Goal: Transaction & Acquisition: Purchase product/service

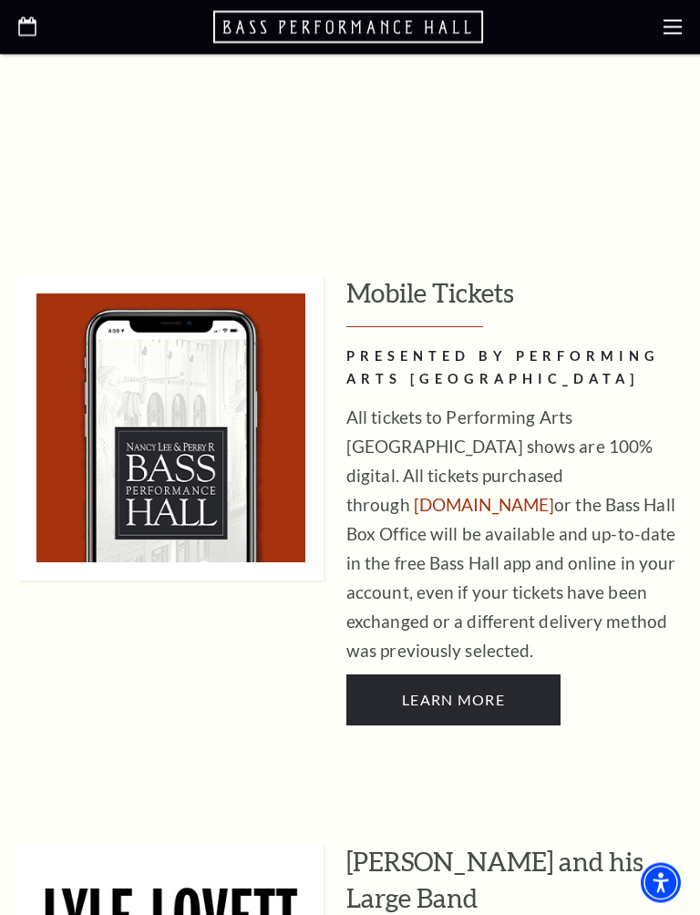
scroll to position [1047, 0]
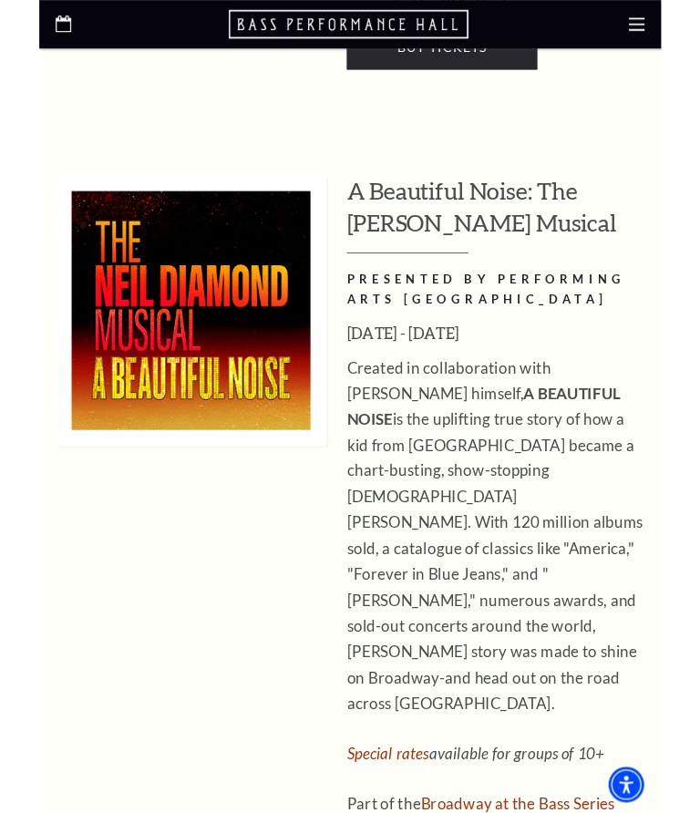
scroll to position [4182, 0]
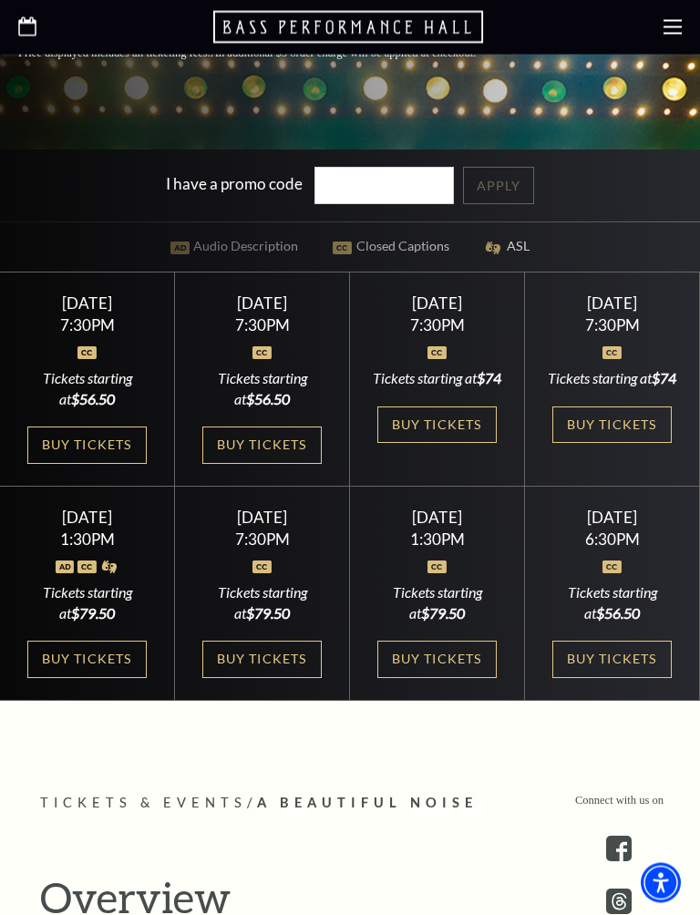
scroll to position [638, 0]
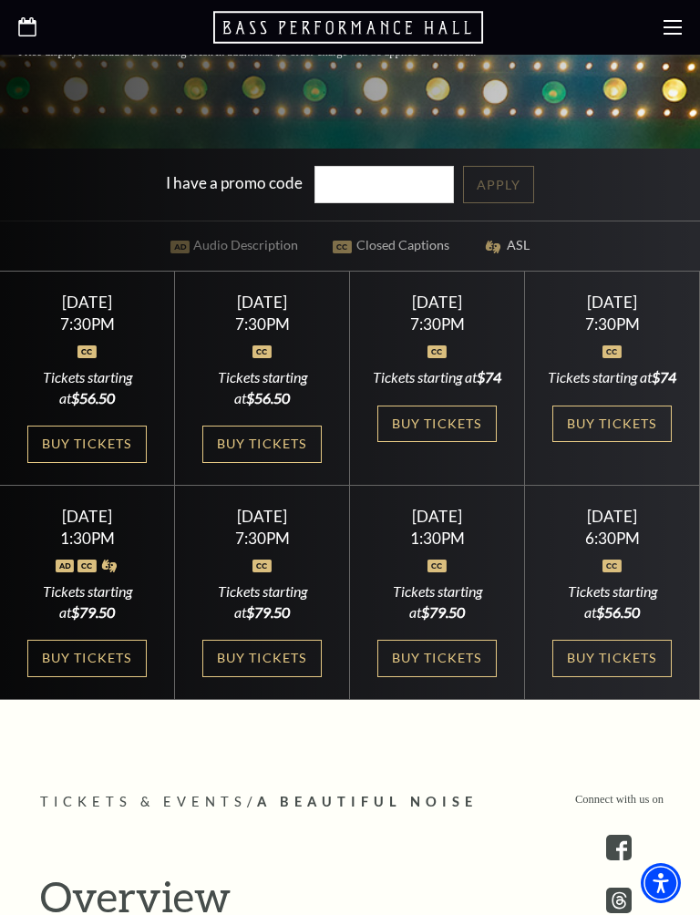
click at [282, 677] on link "Buy Tickets" at bounding box center [261, 658] width 118 height 37
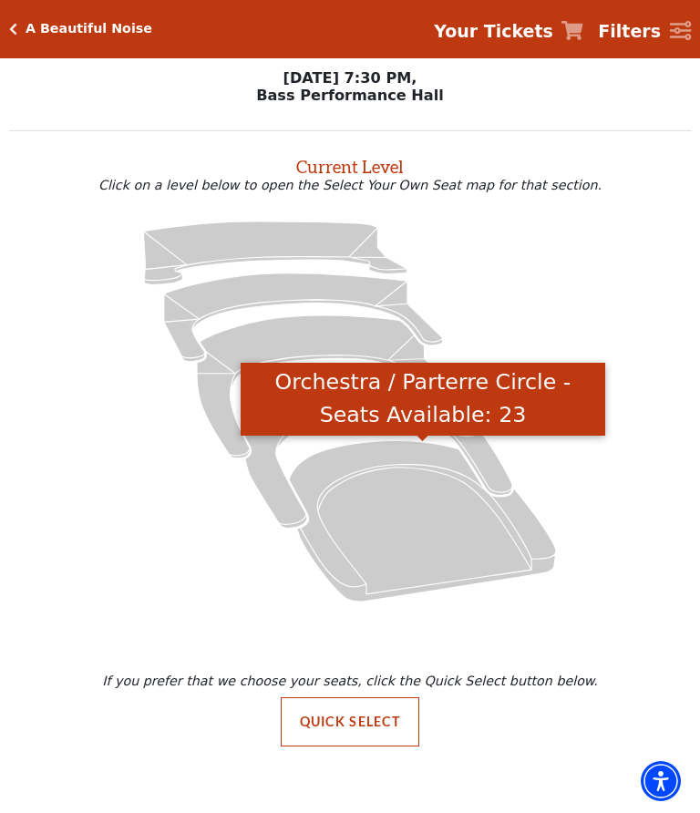
click at [433, 532] on icon "Orchestra / Parterre Circle - Seats Available: 23" at bounding box center [422, 520] width 267 height 161
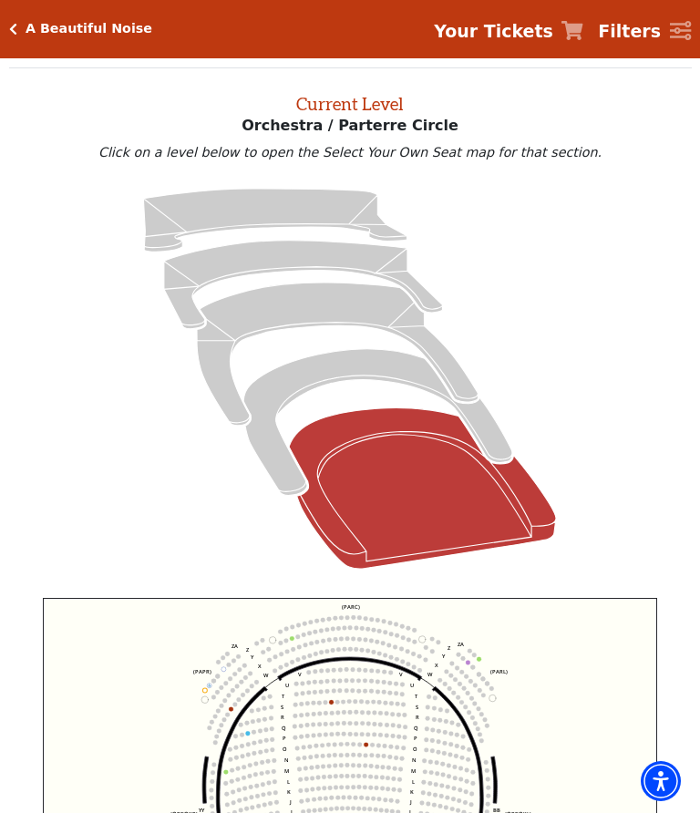
scroll to position [69, 0]
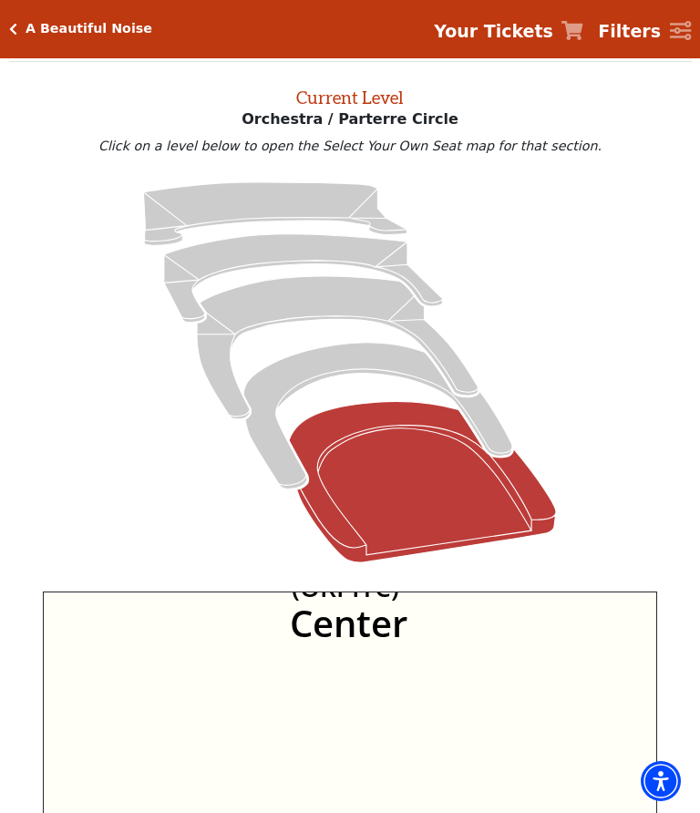
click at [409, 686] on icon "Left (ORPITL) Right (ORPITR) Center (ORPITC) ZZ AA YY BB ZA ZA (ORCL) (ORCR) (O…" at bounding box center [350, 770] width 614 height 359
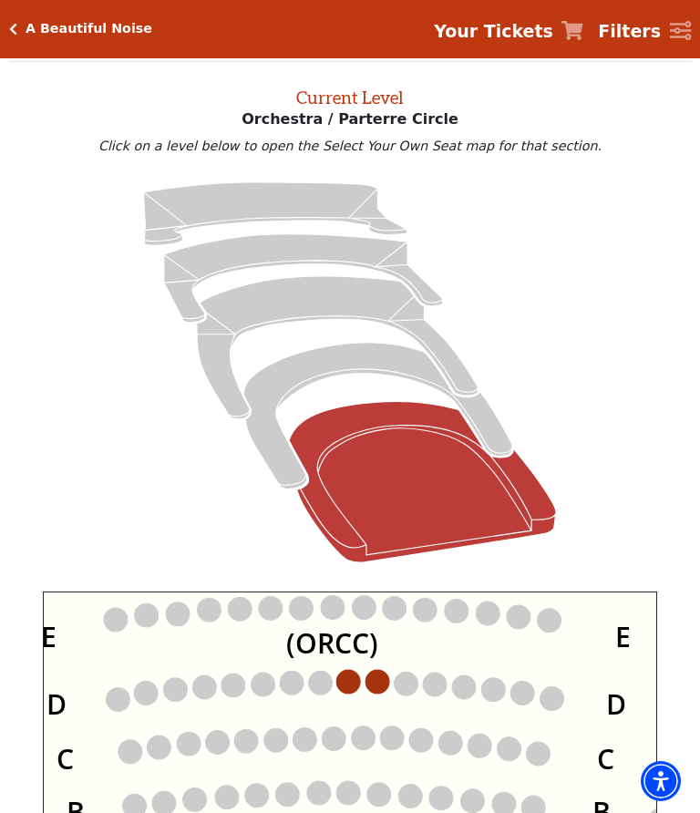
click at [359, 688] on circle at bounding box center [348, 682] width 24 height 24
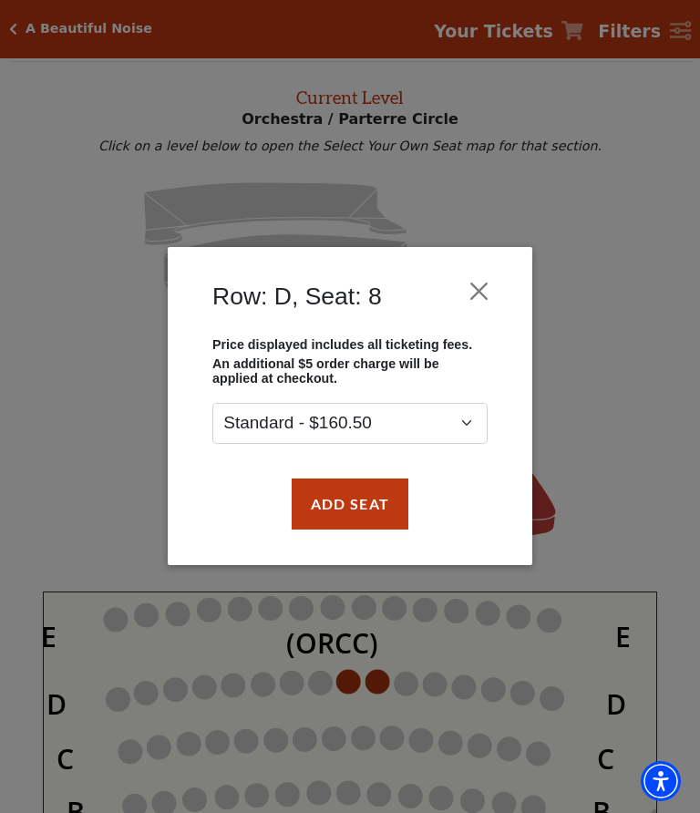
click at [481, 289] on button "Close" at bounding box center [479, 291] width 35 height 35
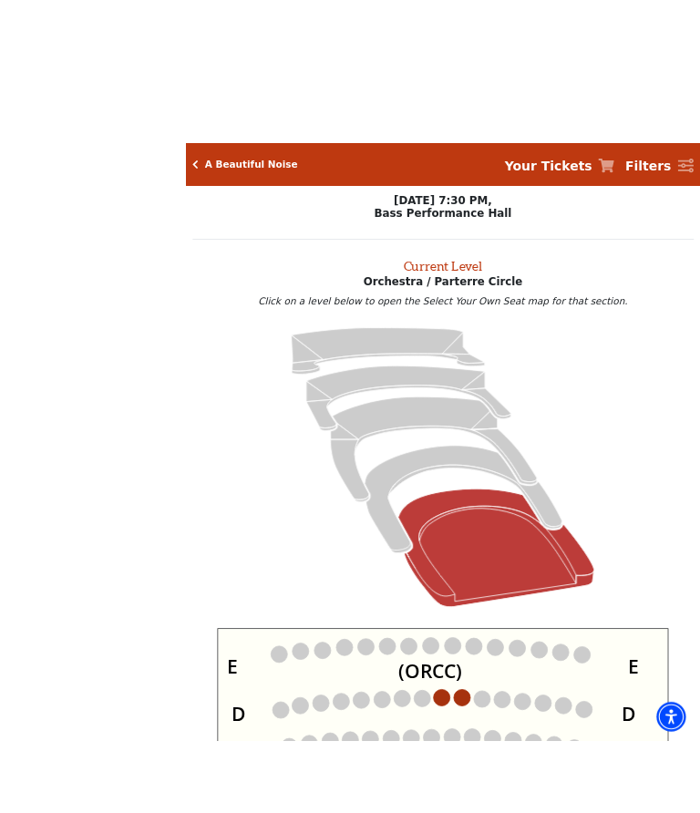
scroll to position [68, 0]
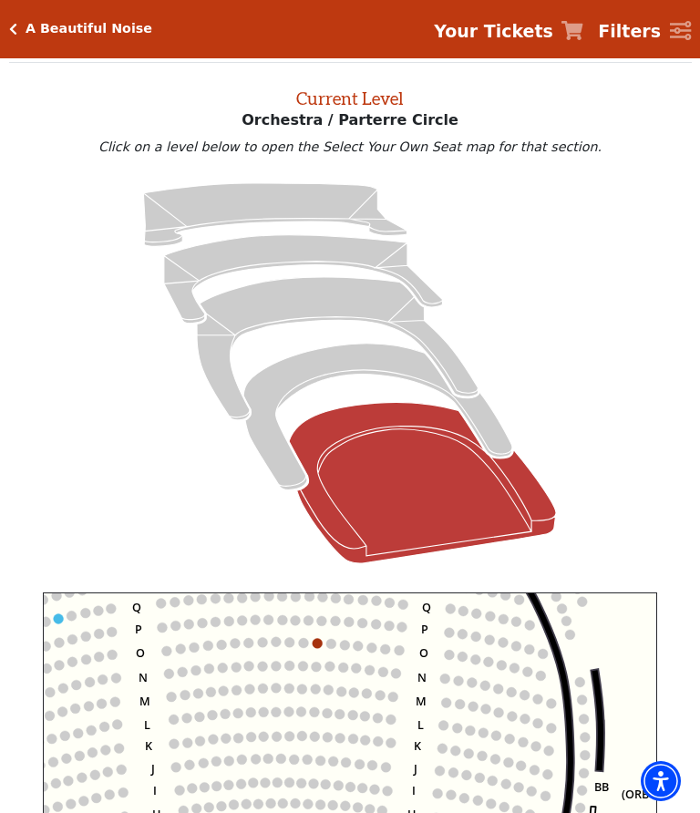
click at [477, 678] on circle at bounding box center [472, 683] width 10 height 10
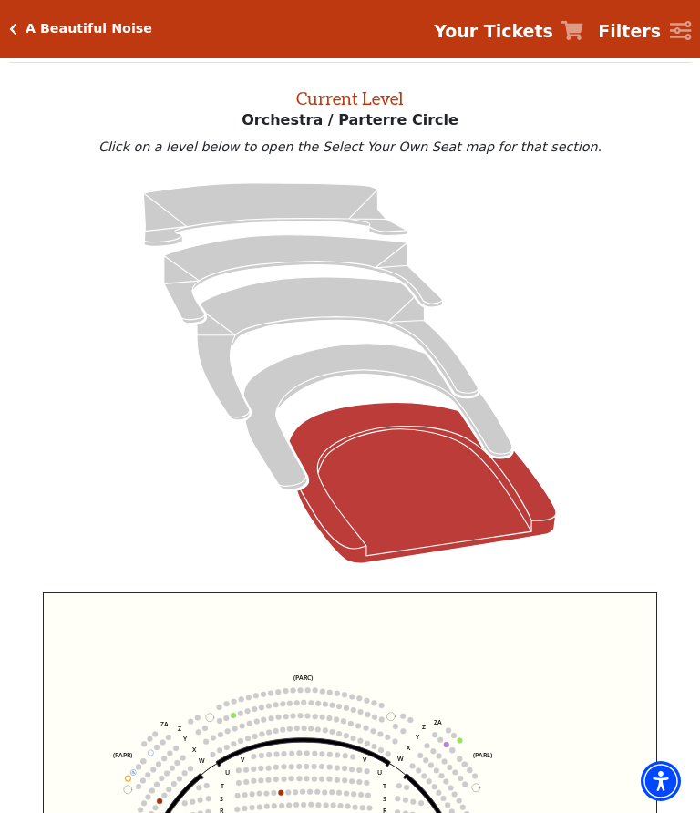
click at [398, 697] on icon "Left (ORPITL) Right (ORPITR) Center (ORPITC) ZZ AA YY BB ZA ZA (ORCL) (ORCR) (O…" at bounding box center [350, 771] width 614 height 359
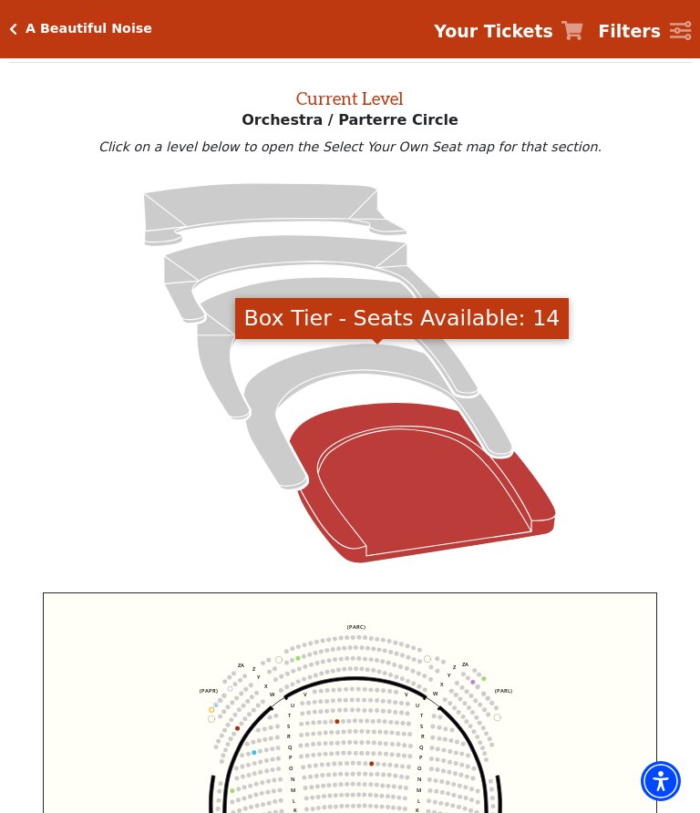
click at [378, 364] on icon "Box Tier - Seats Available: 14" at bounding box center [377, 417] width 269 height 147
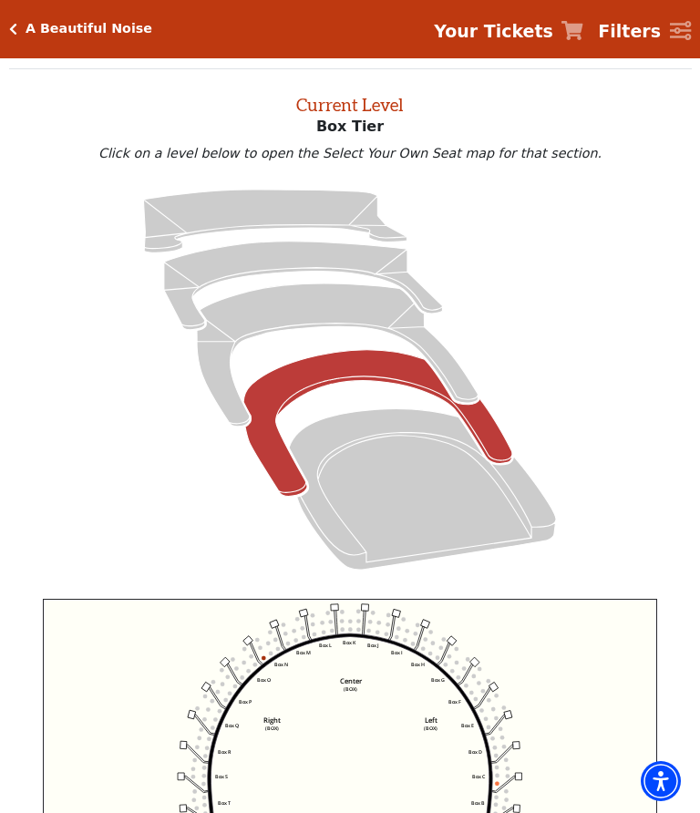
scroll to position [69, 0]
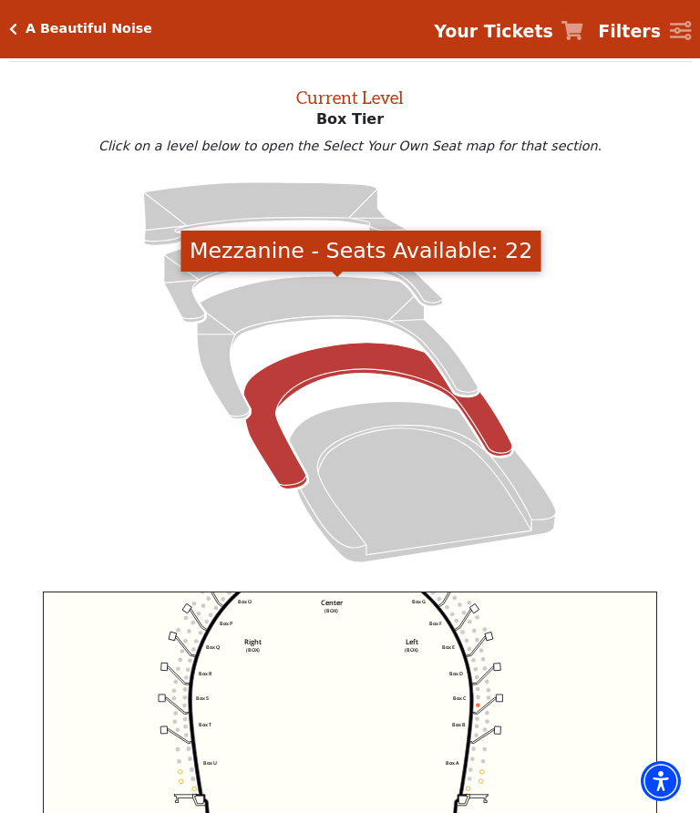
click at [355, 311] on icon "Mezzanine - Seats Available: 22" at bounding box center [337, 347] width 281 height 143
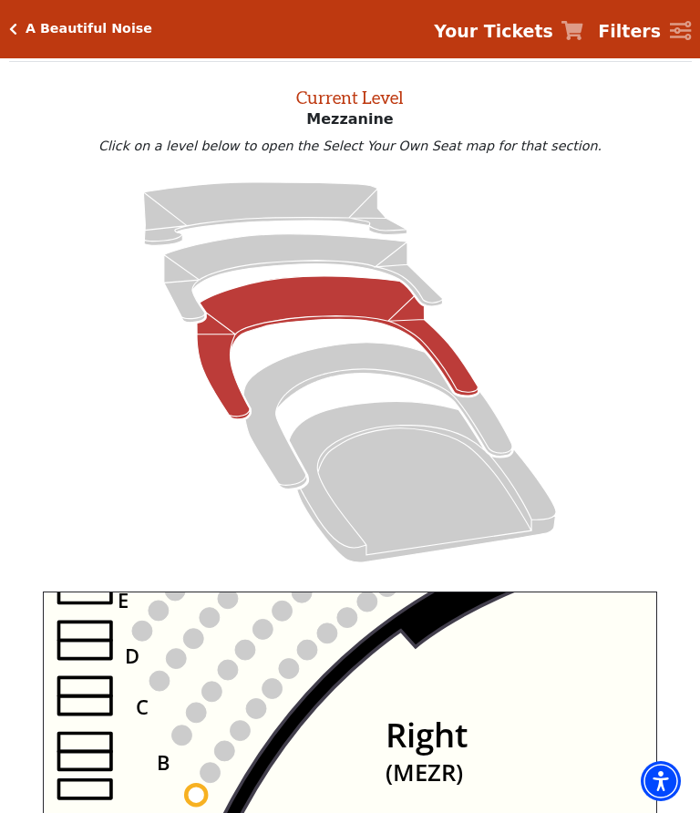
click at [276, 694] on circle at bounding box center [272, 689] width 20 height 20
click at [279, 690] on circle at bounding box center [272, 689] width 20 height 20
click at [320, 645] on icon "Center (MEZC) Right (MEZR) Left (MEZL) (MEXBOXR) (MEXBOXL) XX WW CC DD YY BB ZZ…" at bounding box center [350, 770] width 614 height 359
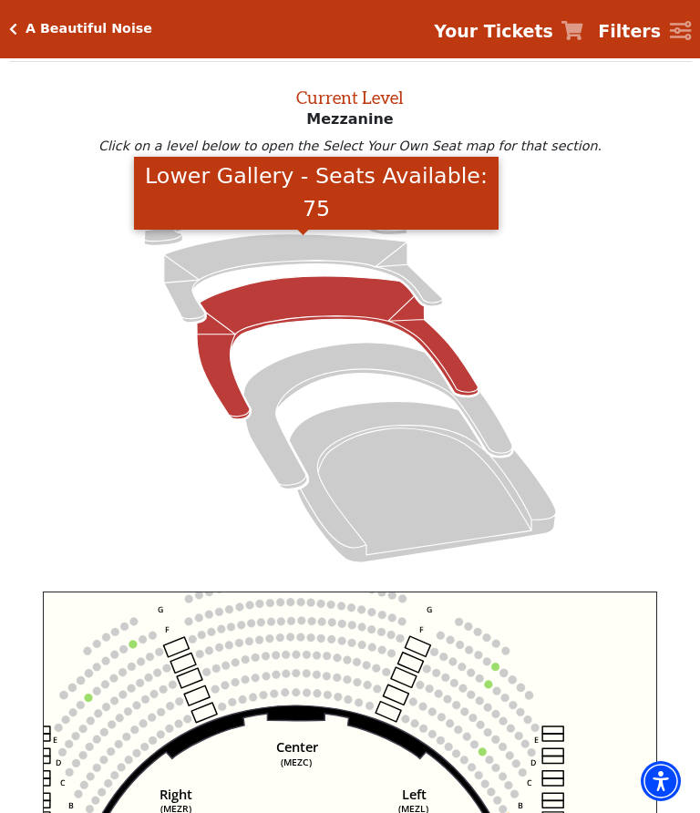
click at [333, 264] on icon "Lower Gallery - Seats Available: 75" at bounding box center [303, 278] width 279 height 88
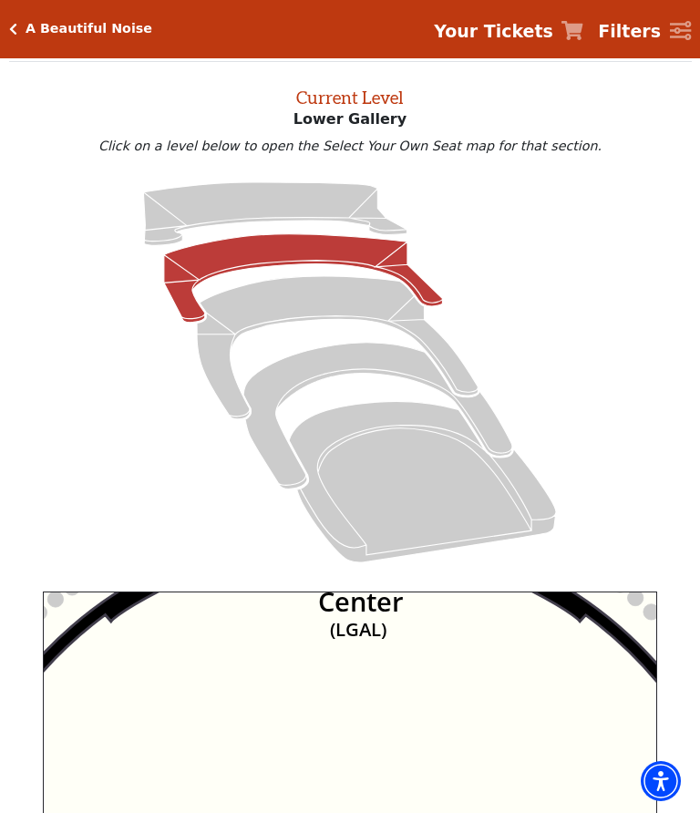
click at [408, 683] on icon "Right (GALBOXR) E D C B A E D C B A YY ZZ Left (GALBOXL) BB AA Center Lower Pia…" at bounding box center [350, 770] width 614 height 359
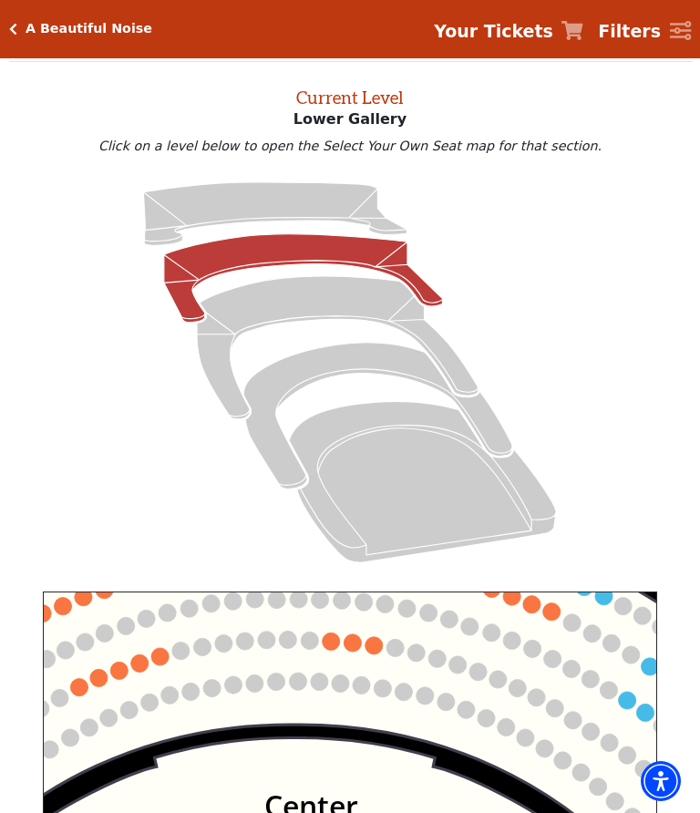
click at [332, 646] on circle at bounding box center [331, 641] width 17 height 17
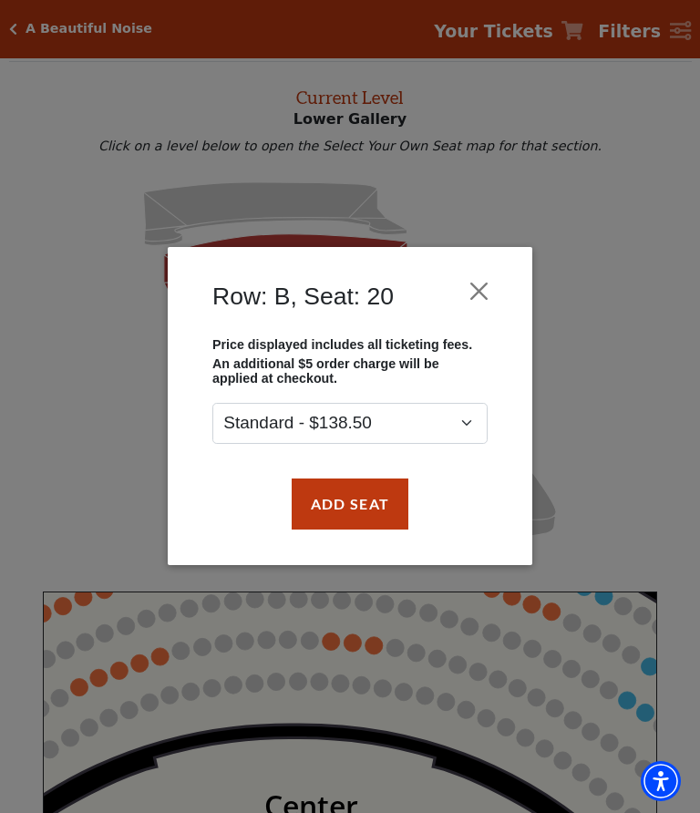
click at [474, 289] on button "Close" at bounding box center [479, 291] width 35 height 35
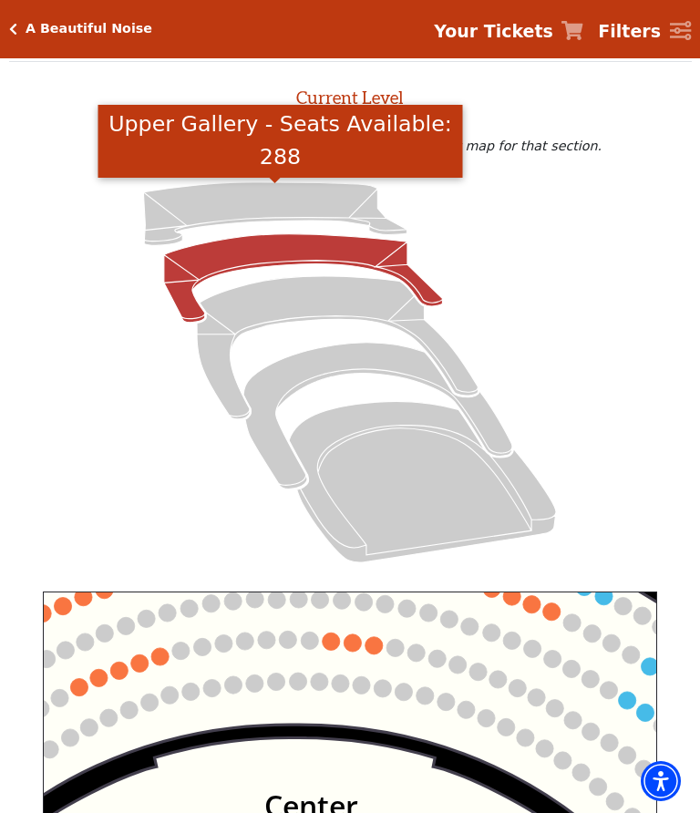
click at [295, 201] on icon "Upper Gallery - Seats Available: 288" at bounding box center [275, 213] width 263 height 63
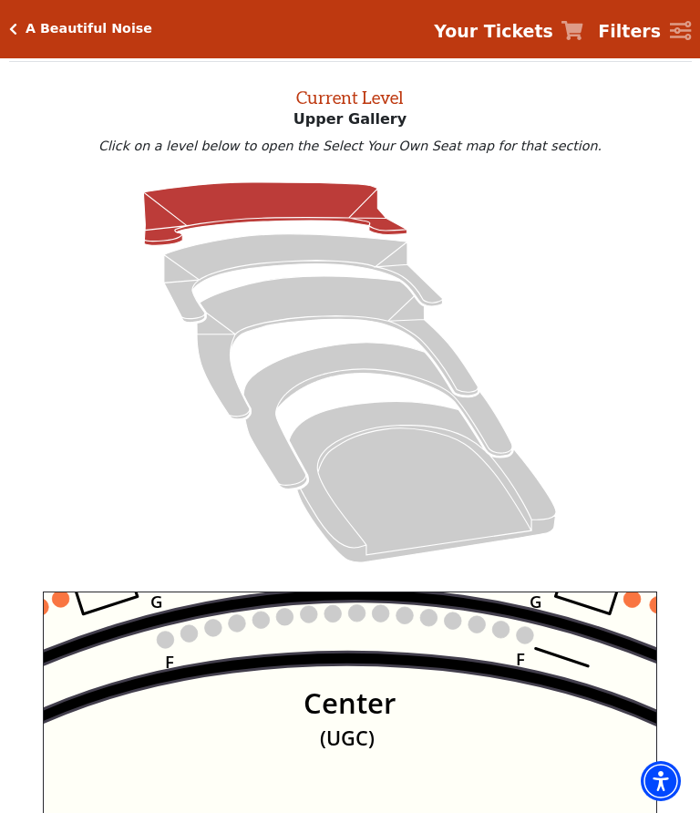
click at [441, 722] on icon "Center (UGC) Right (UGR) Left (UGL) Upper Piano Box ZZ (UPBR) Upper Piano Box A…" at bounding box center [350, 770] width 614 height 359
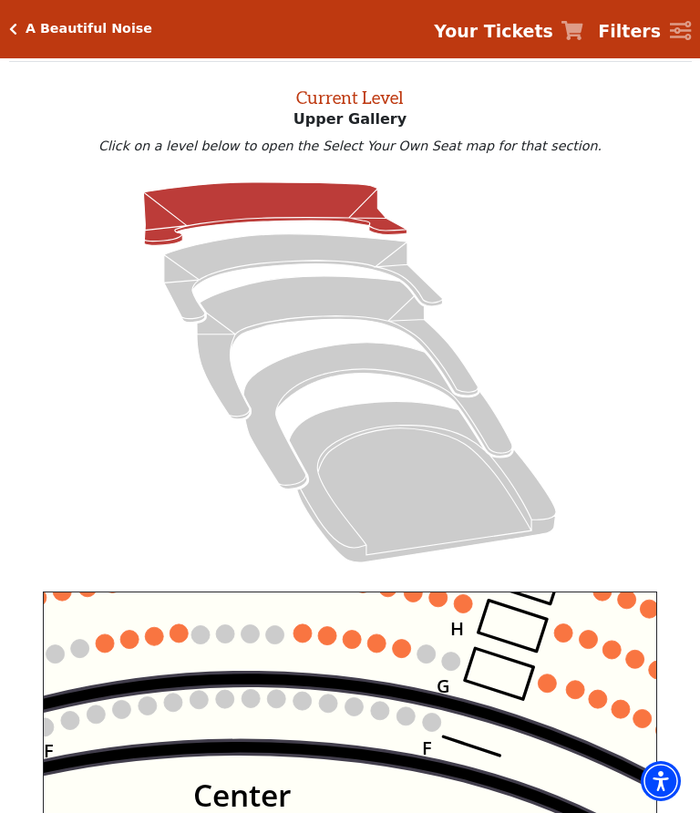
click at [548, 689] on circle at bounding box center [547, 683] width 18 height 18
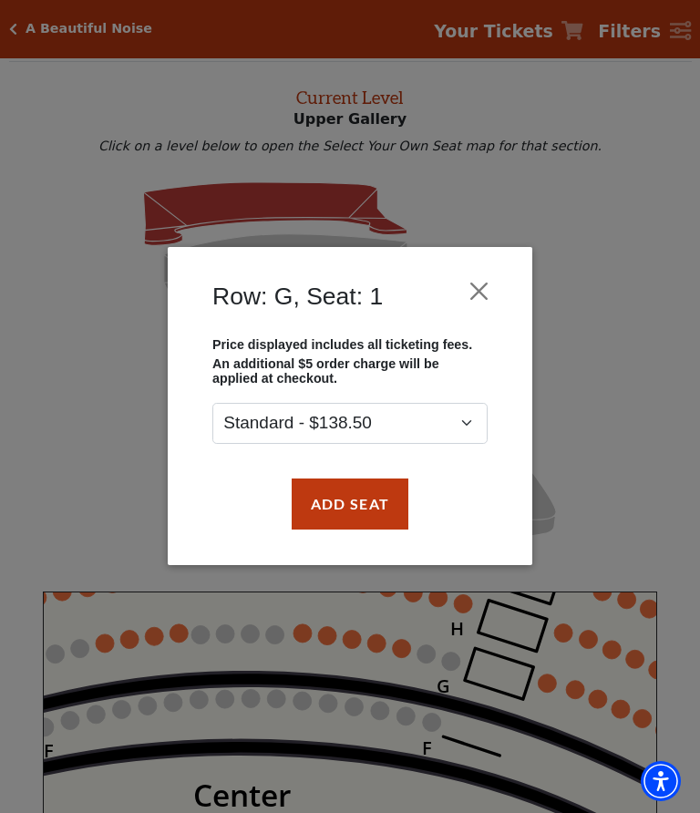
click at [478, 296] on button "Close" at bounding box center [479, 291] width 35 height 35
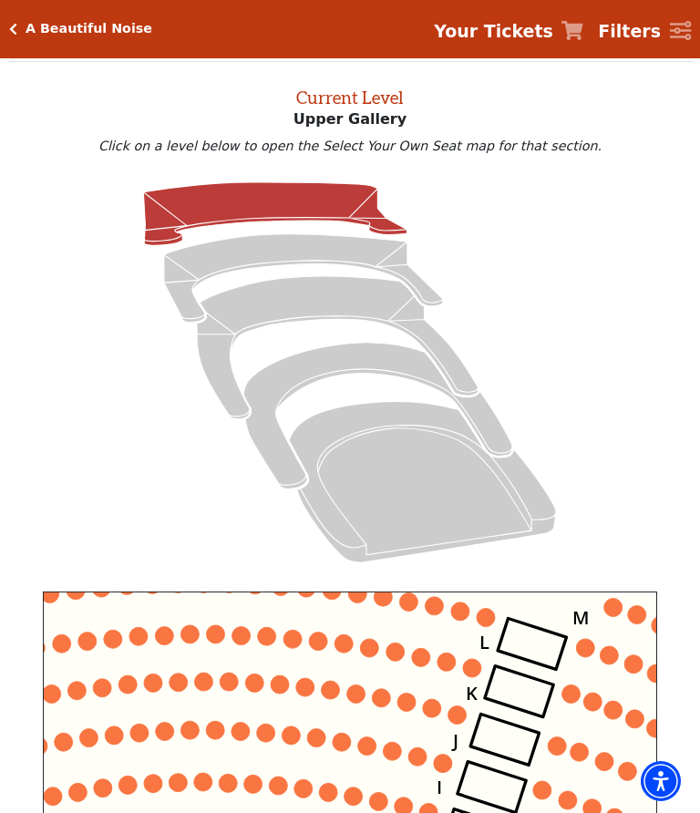
click at [387, 432] on icon "Orchestra / Parterre Circle - Seats Available: 23" at bounding box center [422, 482] width 267 height 161
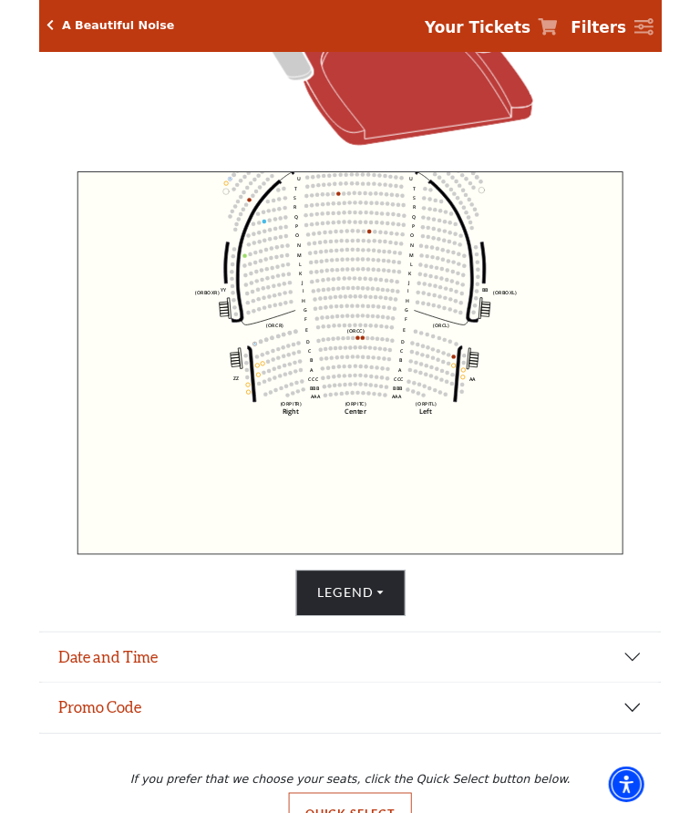
scroll to position [468, 0]
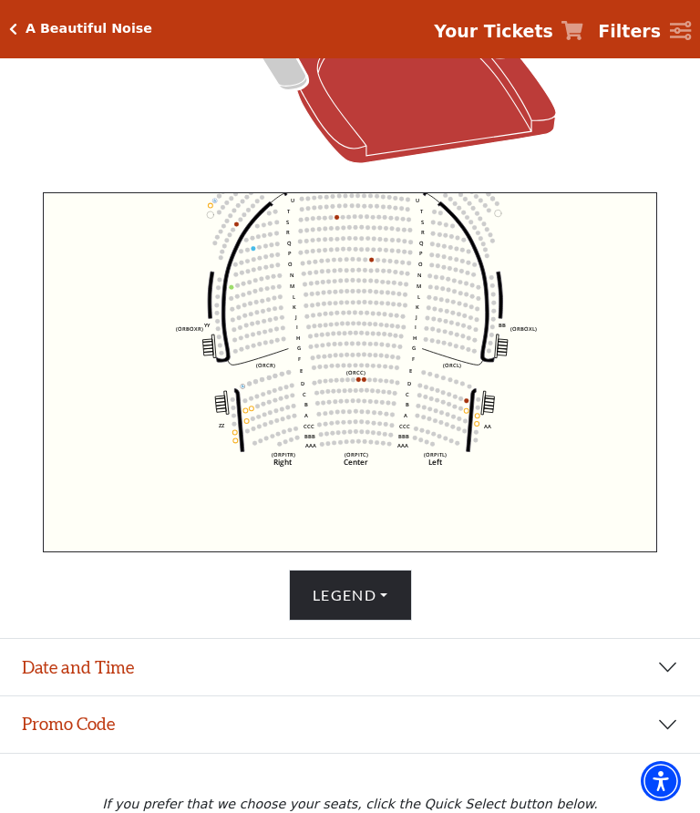
click at [665, 668] on button "Date and Time" at bounding box center [350, 667] width 700 height 56
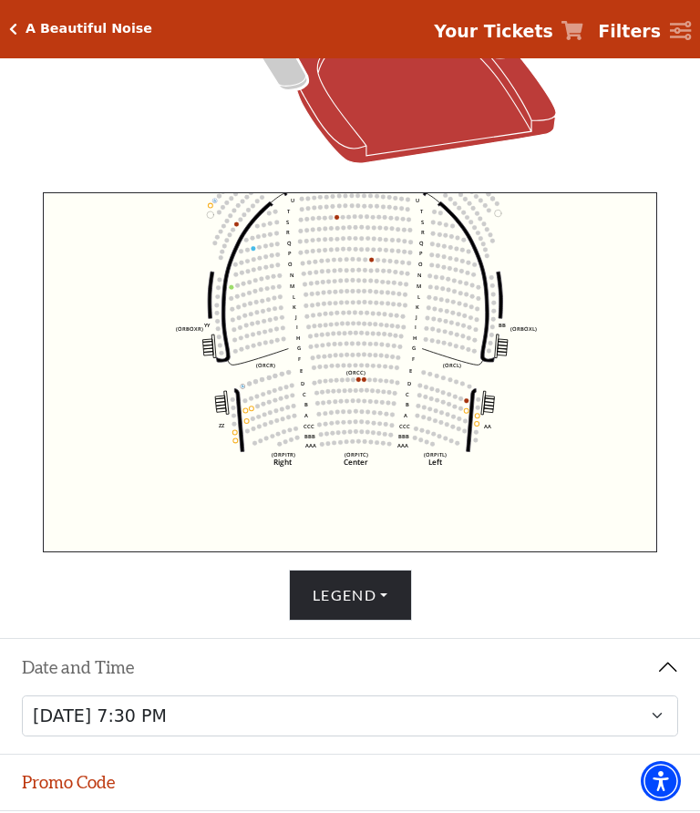
click at [380, 601] on button "Legend" at bounding box center [350, 595] width 123 height 51
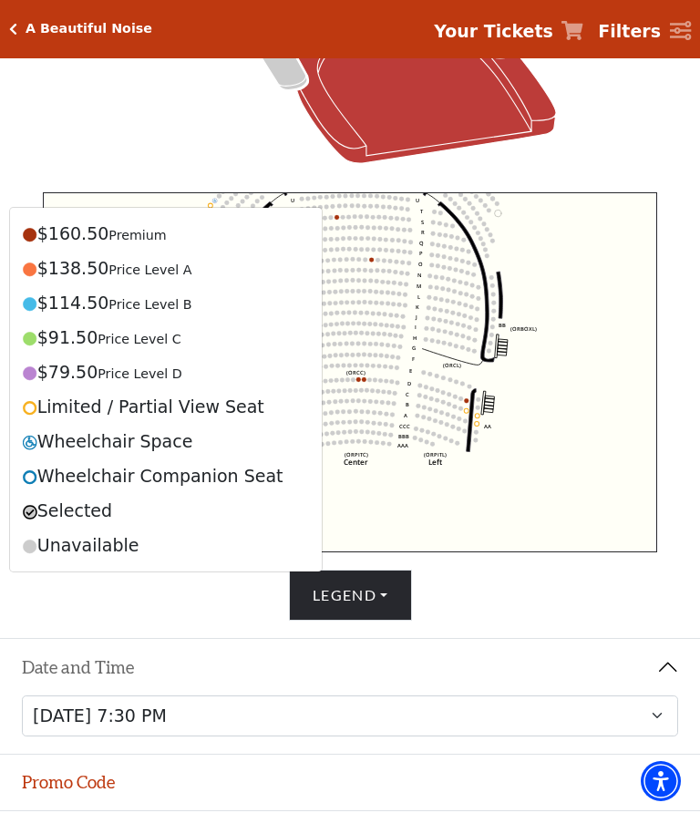
click at [638, 609] on div "Legend $160.50 Premium $138.50 Price Level A $114.50 Price Level B $91.50 Price…" at bounding box center [350, 595] width 683 height 51
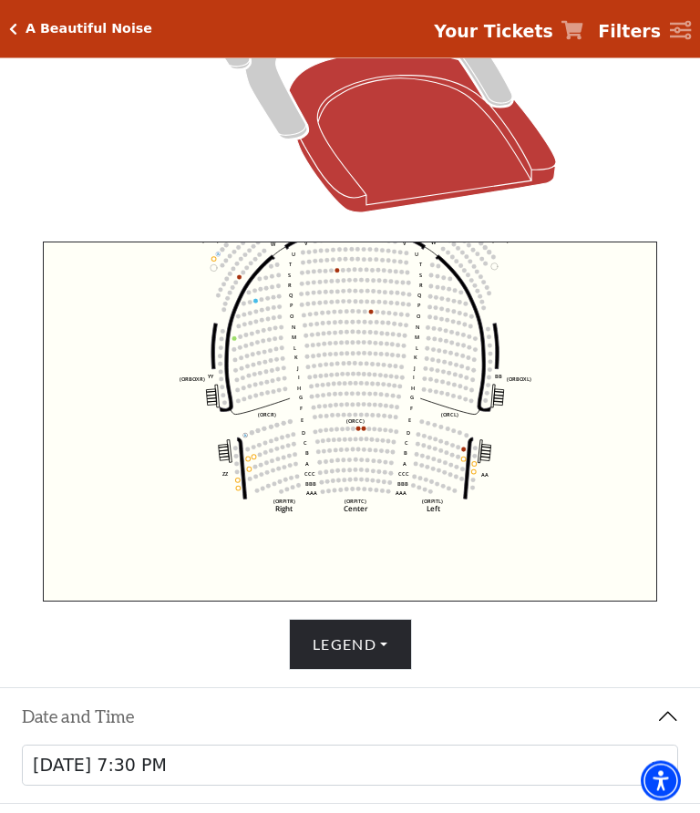
scroll to position [419, 0]
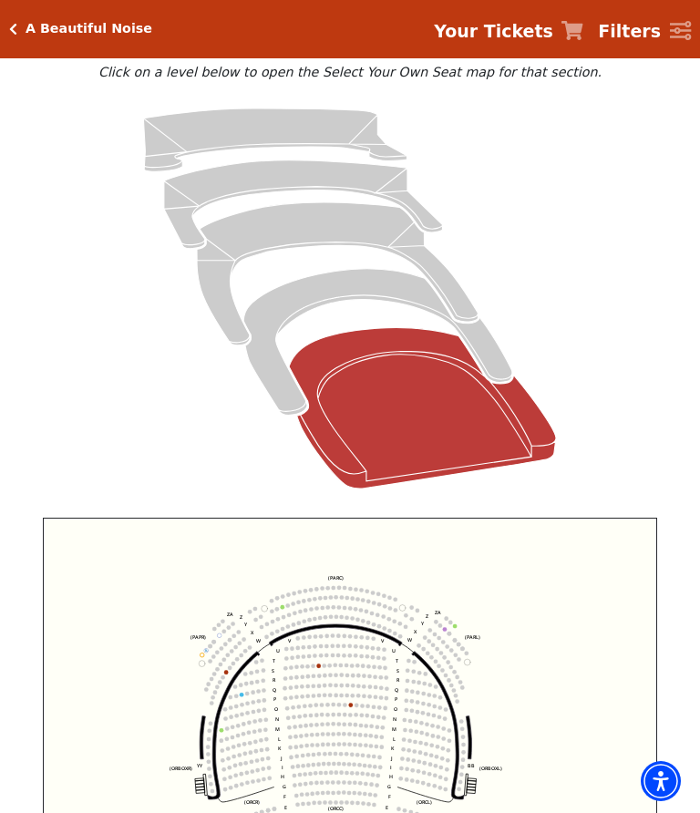
click at [343, 297] on icon "Box Tier - Seats Available: 14" at bounding box center [377, 342] width 269 height 147
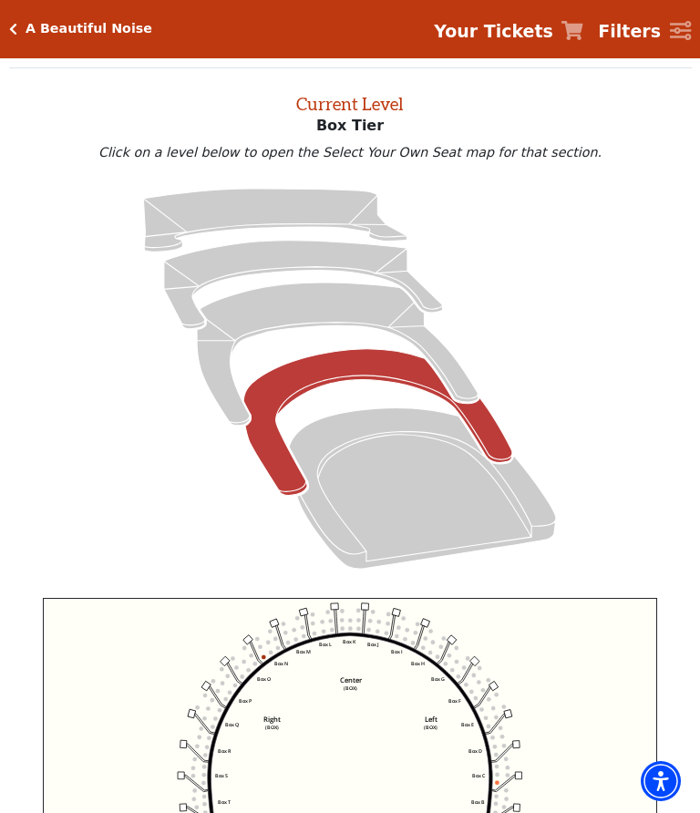
scroll to position [69, 0]
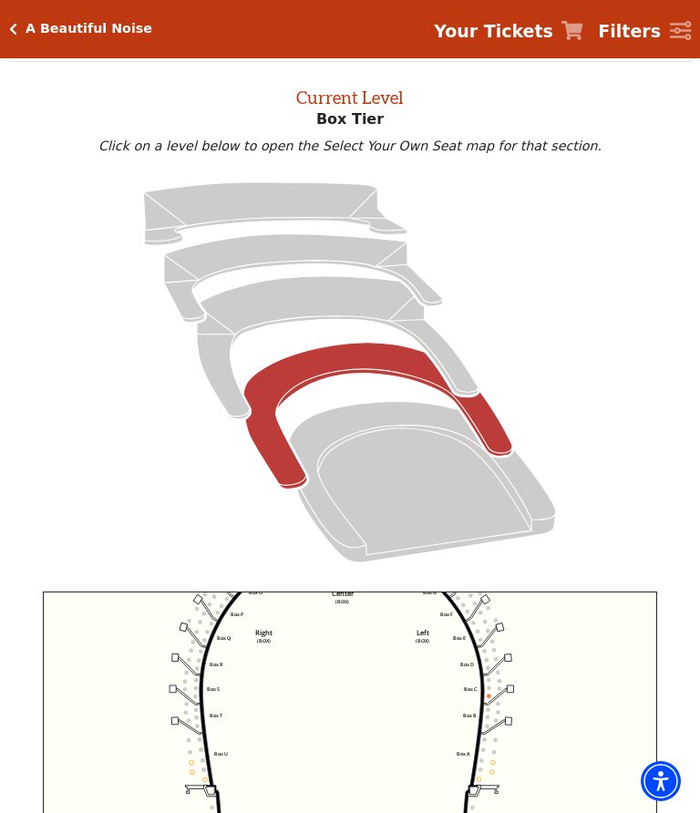
click at [319, 315] on icon "Mezzanine - Seats Available: 22" at bounding box center [337, 347] width 281 height 143
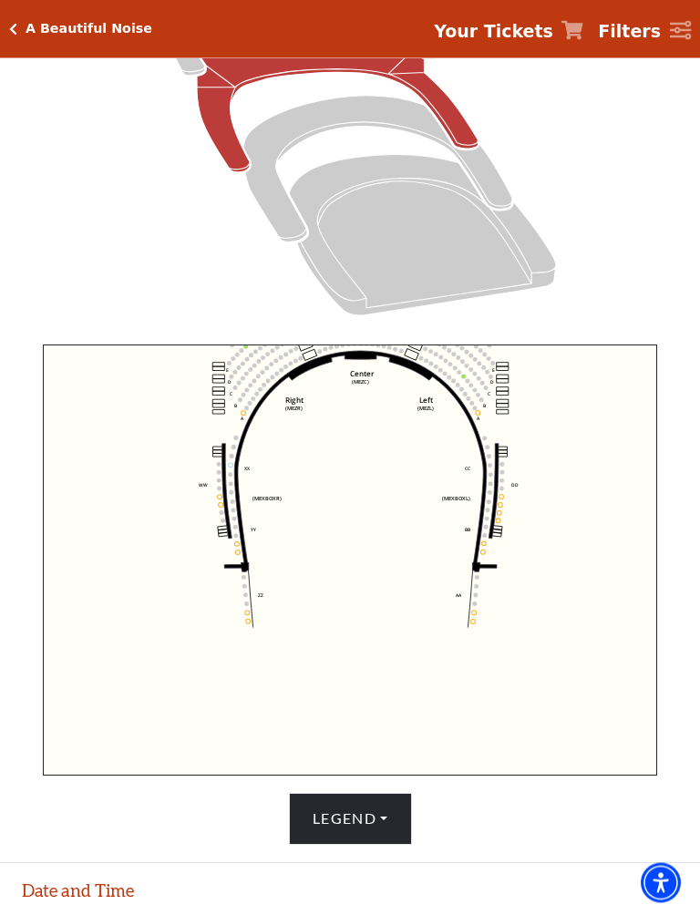
scroll to position [316, 0]
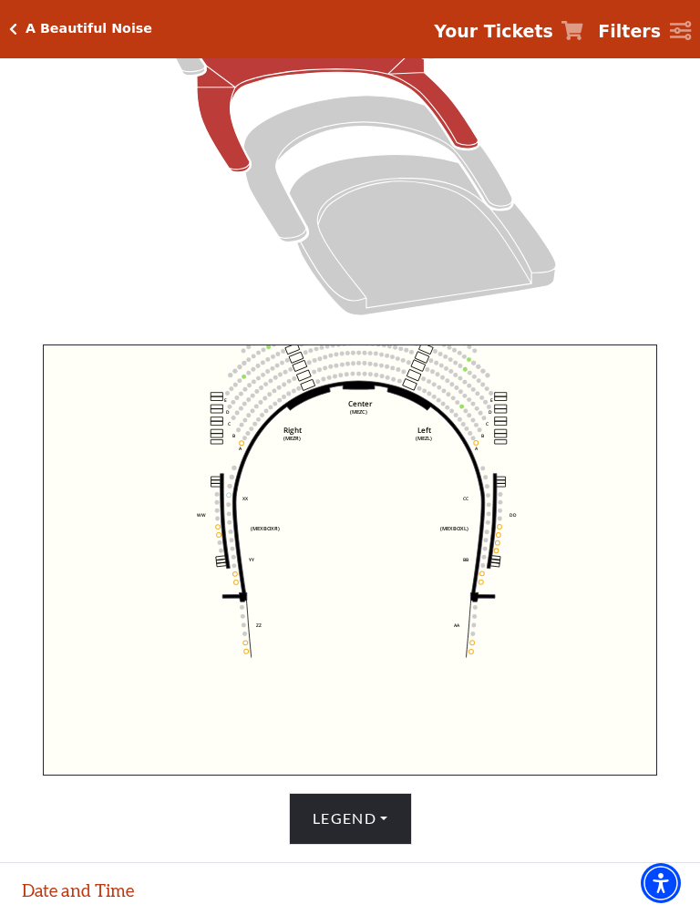
click at [627, 630] on icon "Center (MEZC) Right (MEZR) Left (MEZL) (MEXBOXR) (MEXBOXL) XX WW CC DD YY BB ZZ…" at bounding box center [350, 559] width 614 height 431
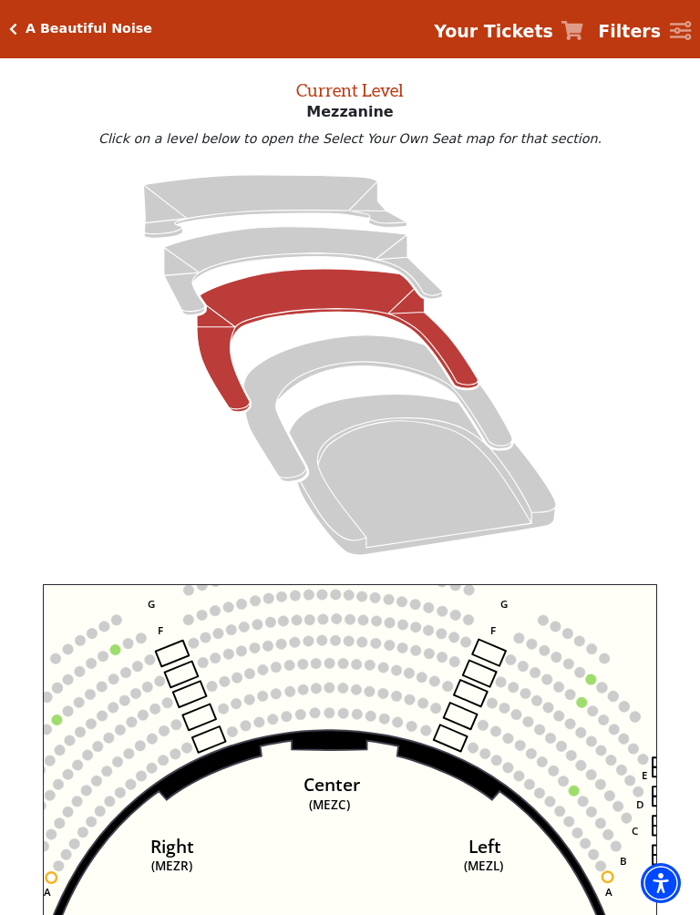
scroll to position [76, 0]
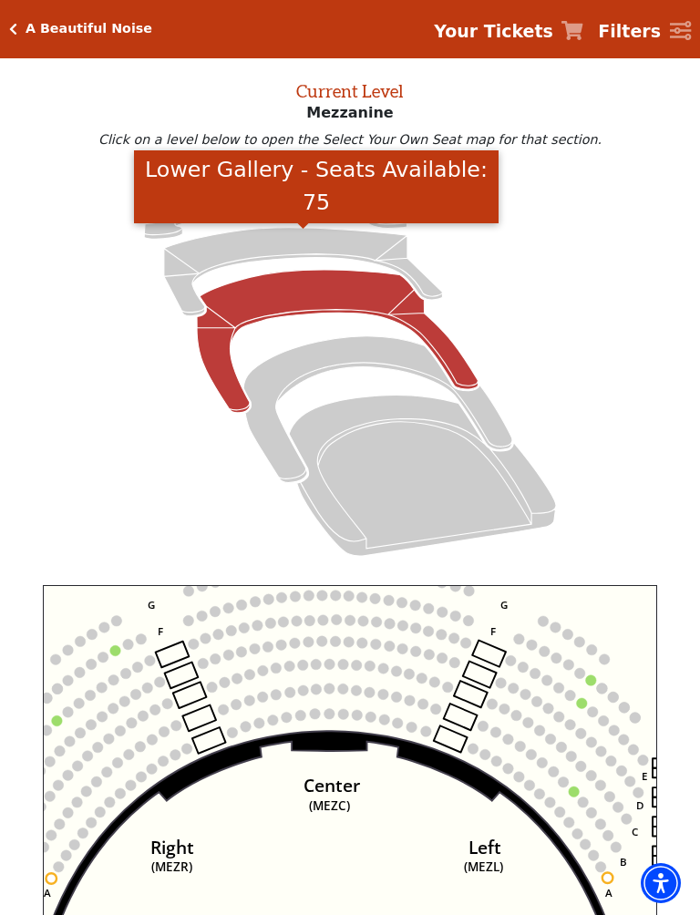
click at [315, 249] on icon "Lower Gallery - Seats Available: 75" at bounding box center [303, 272] width 279 height 88
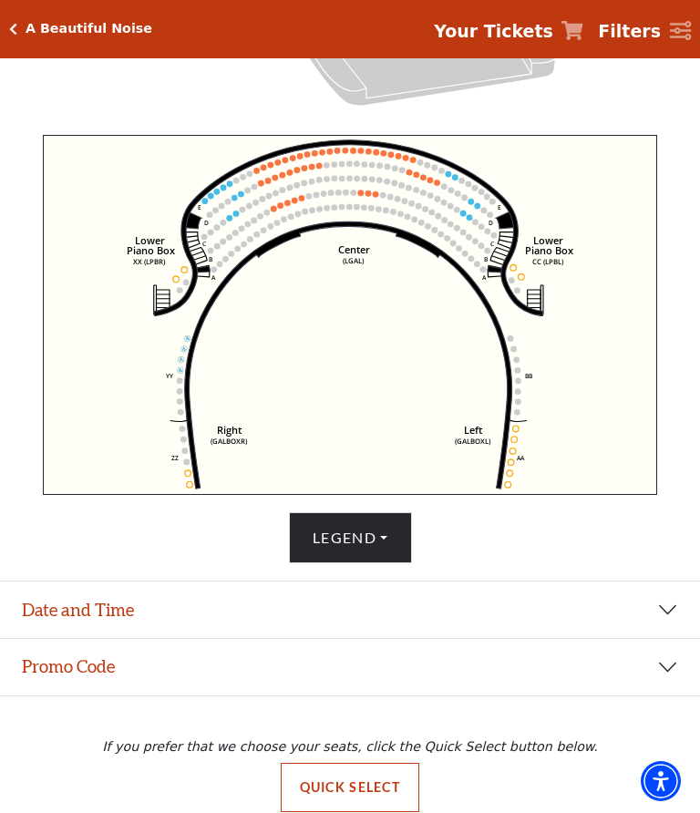
scroll to position [545, 0]
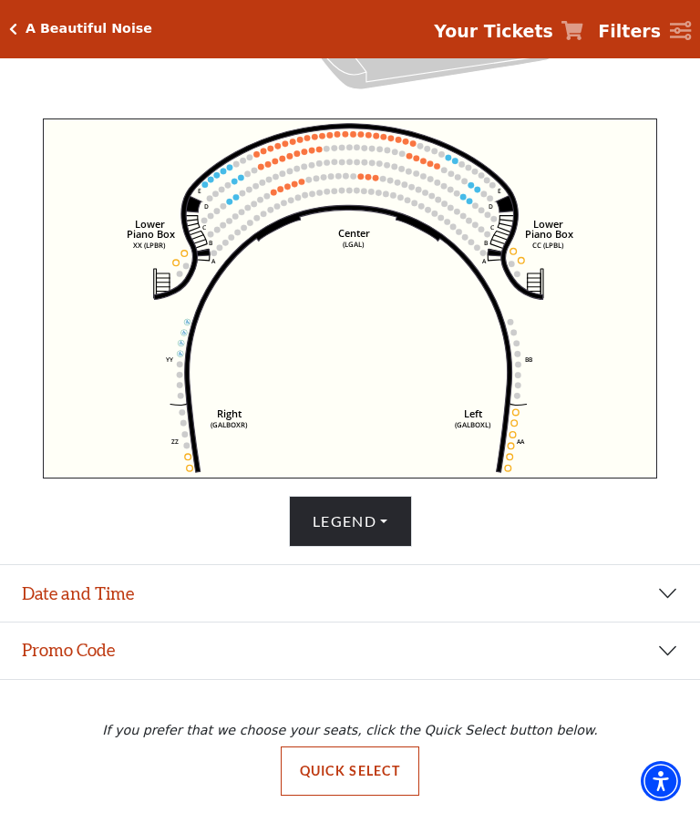
click at [664, 651] on button "Promo Code" at bounding box center [350, 650] width 700 height 56
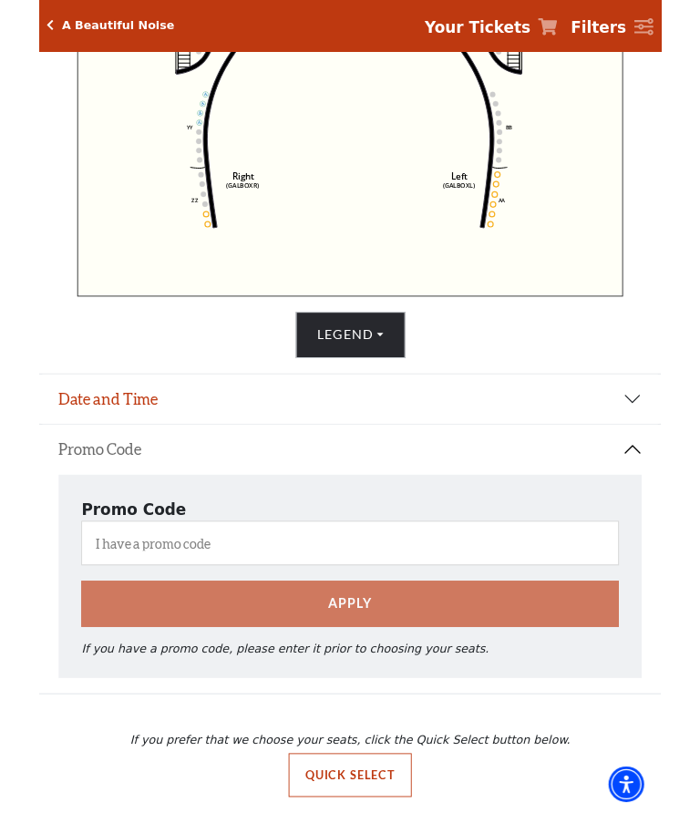
scroll to position [791, 0]
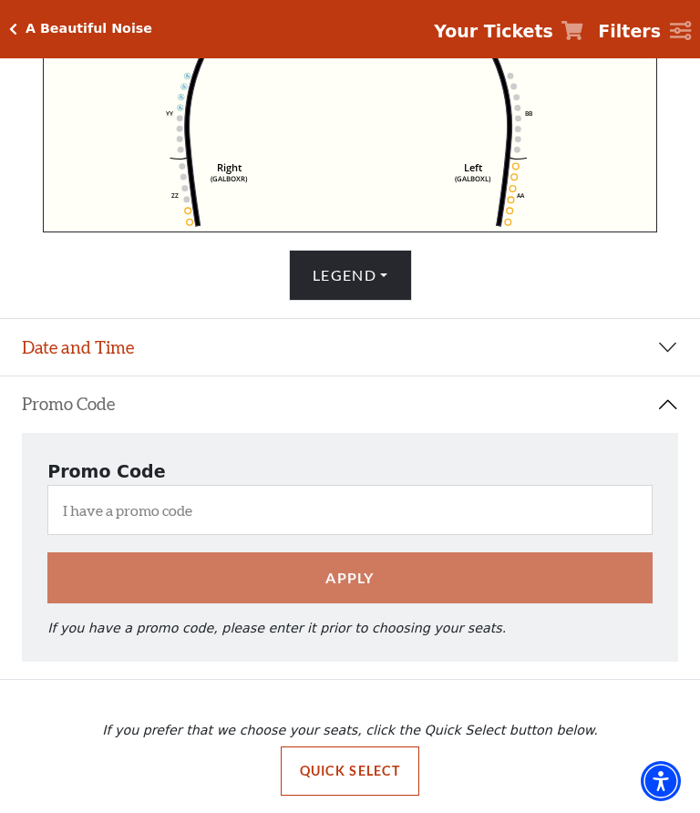
click at [387, 774] on button "Quick Select" at bounding box center [350, 770] width 139 height 49
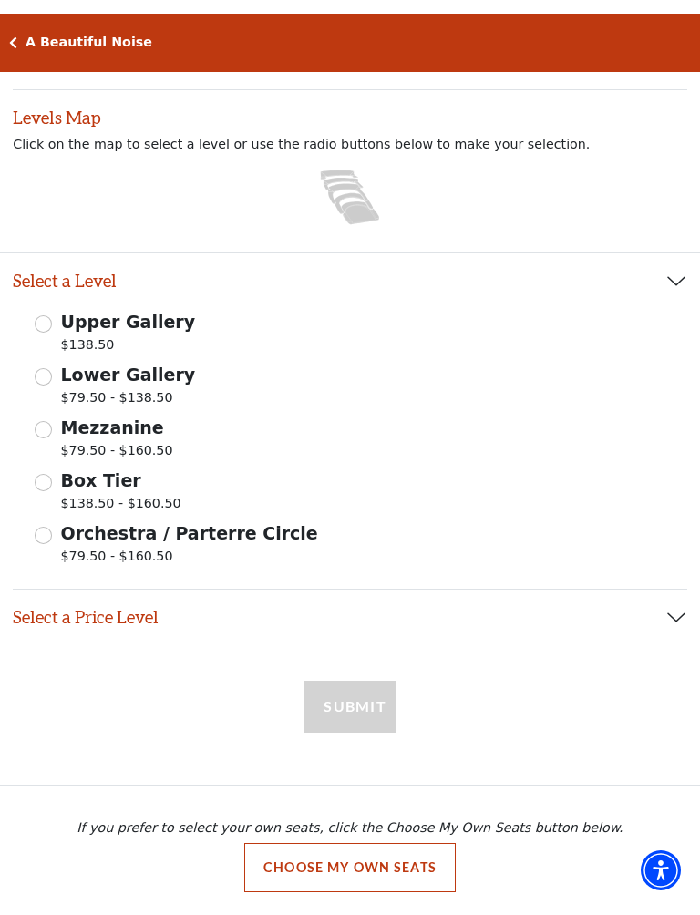
scroll to position [142, 0]
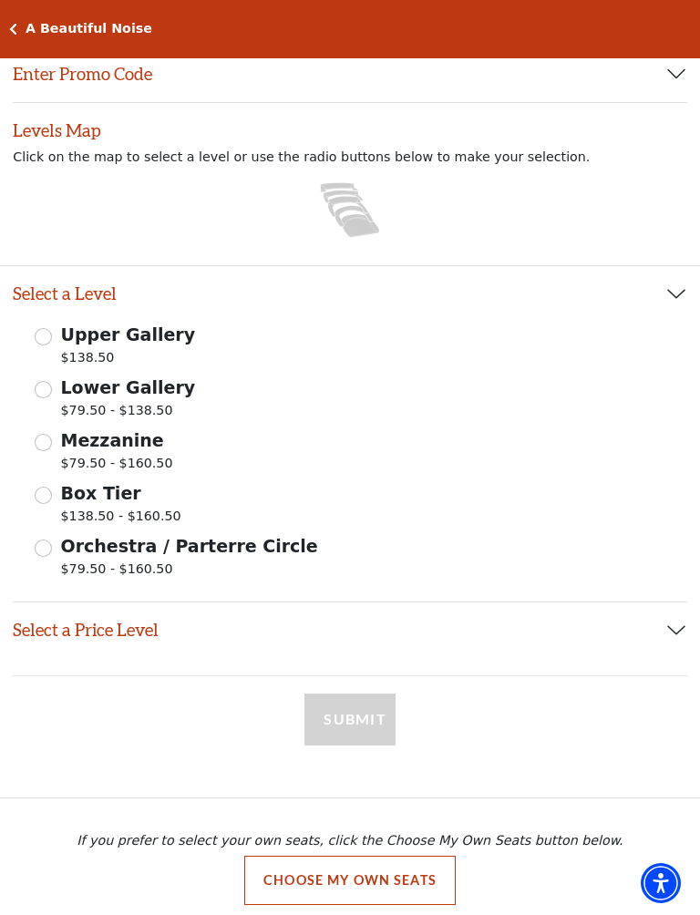
click at [47, 392] on input "Lower Gallery $79.50 - $138.50" at bounding box center [43, 389] width 17 height 17
radio input "true"
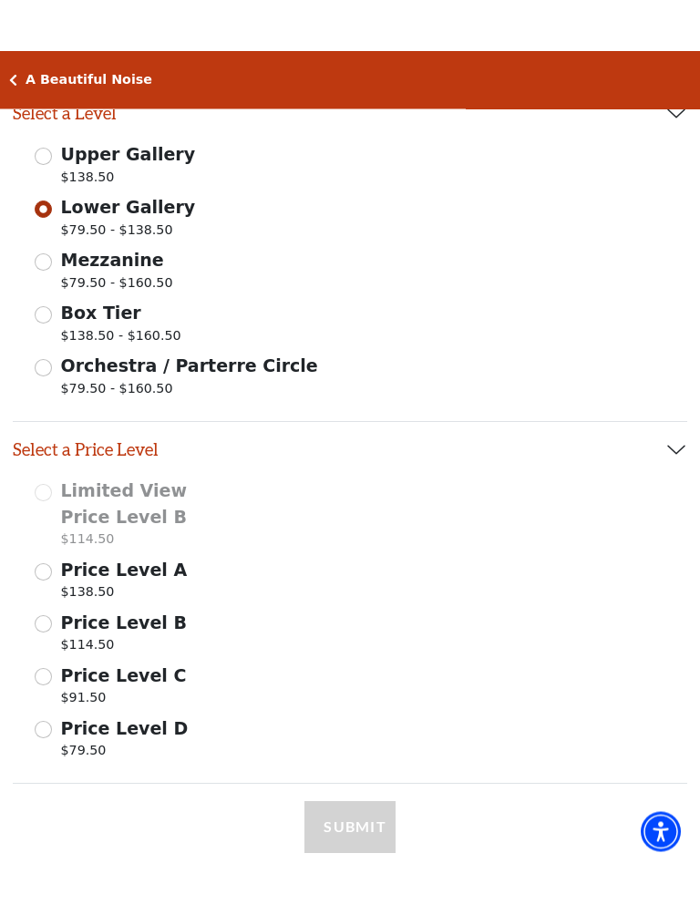
scroll to position [375, 0]
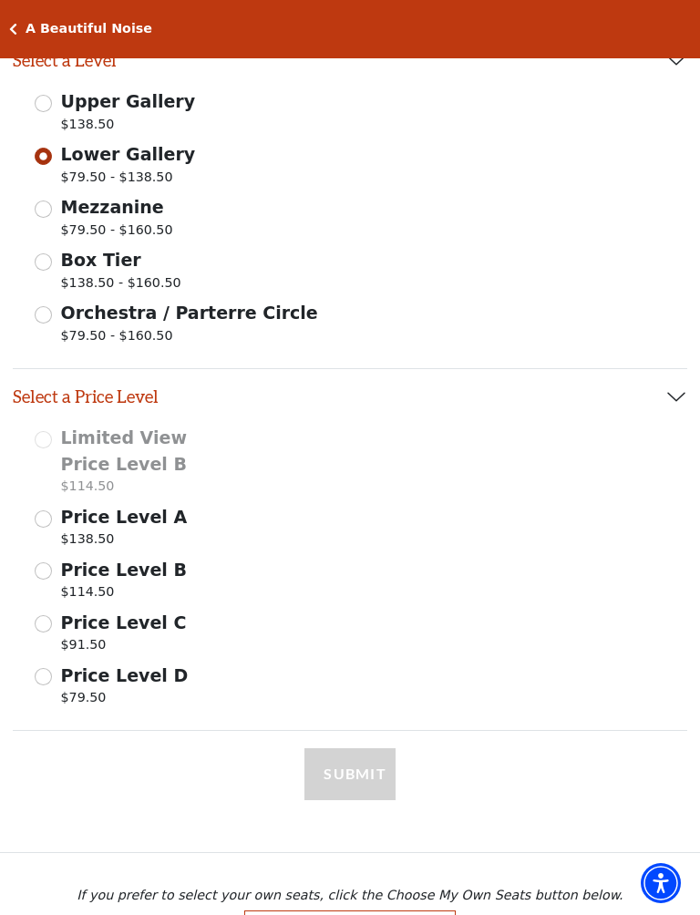
click at [127, 672] on span "Price Level D" at bounding box center [125, 675] width 128 height 20
click at [0, 0] on input "Price Level D $79.50" at bounding box center [0, 0] width 0 height 0
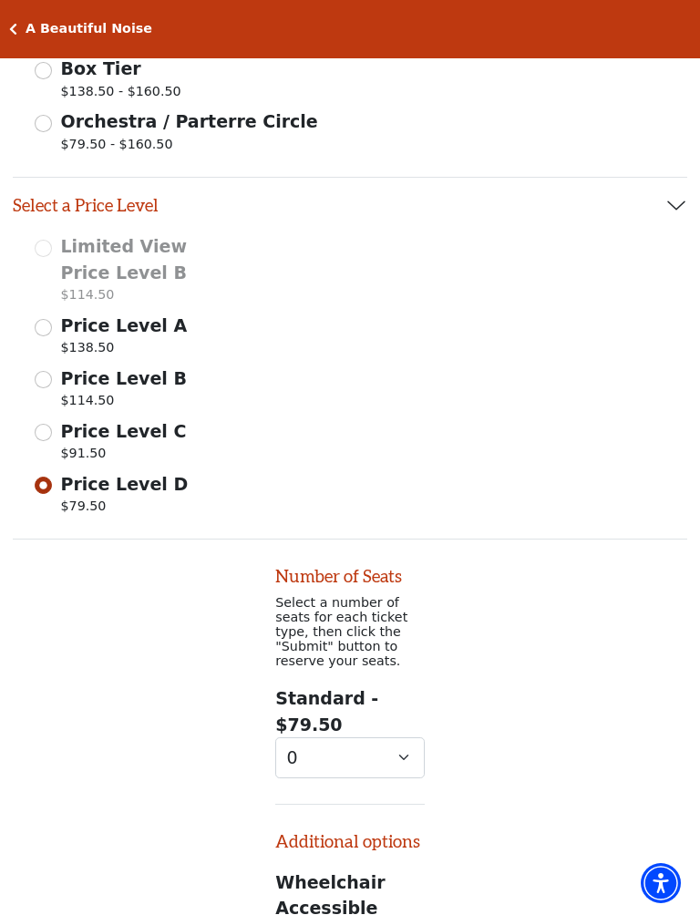
scroll to position [962, 0]
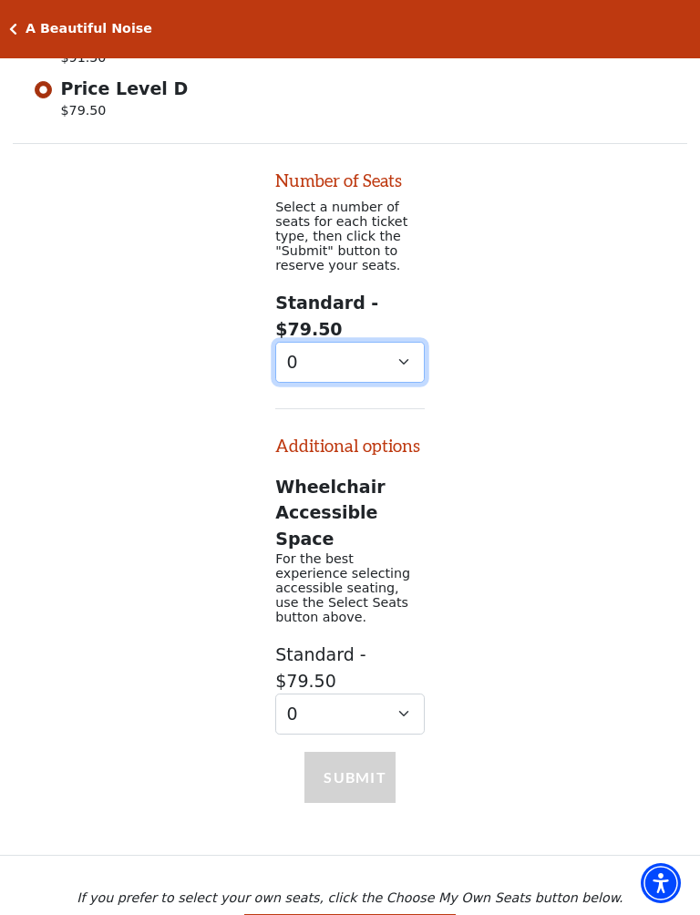
click at [402, 368] on select "0 1" at bounding box center [349, 362] width 149 height 41
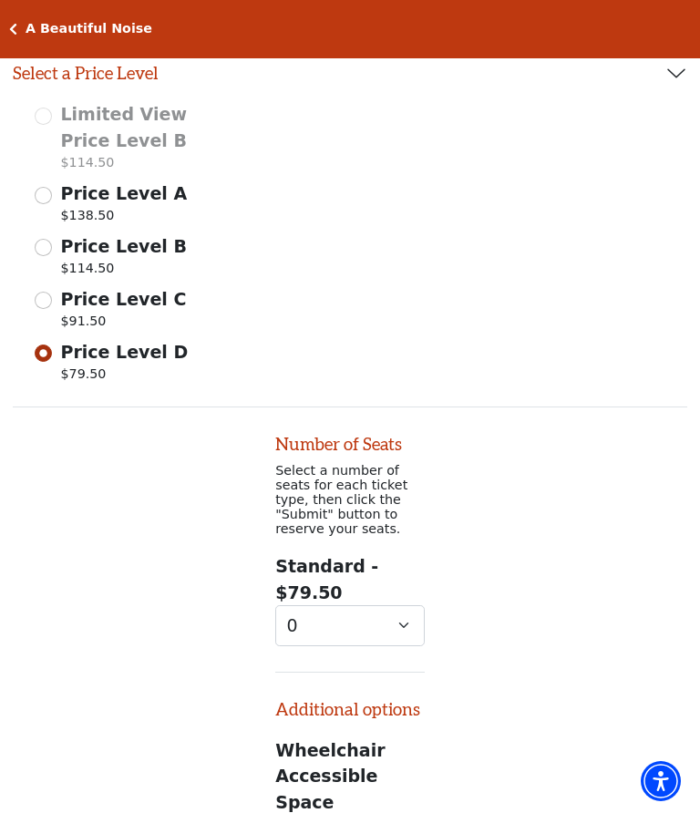
click at [48, 296] on input "Price Level C $91.50" at bounding box center [43, 300] width 17 height 17
radio input "true"
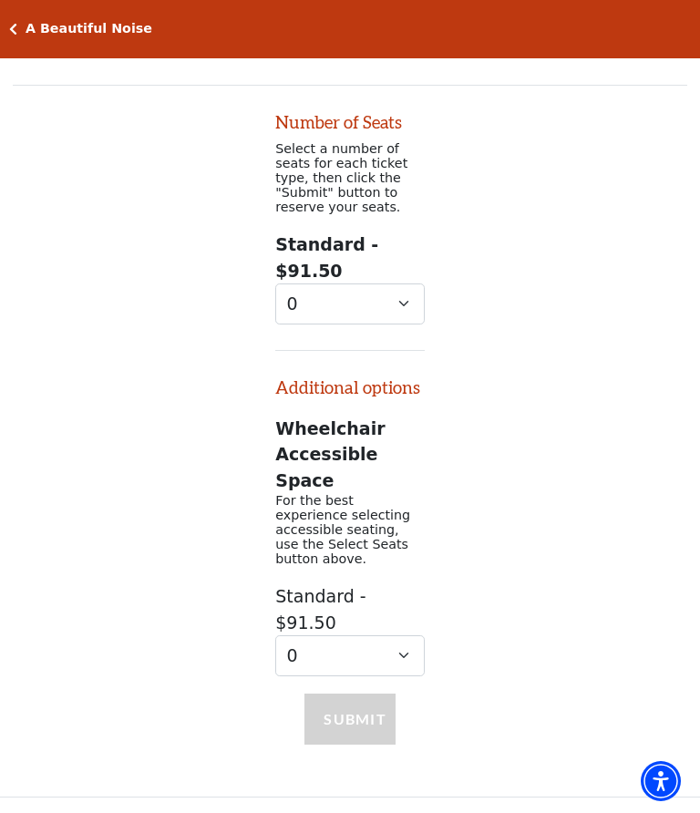
scroll to position [1064, 0]
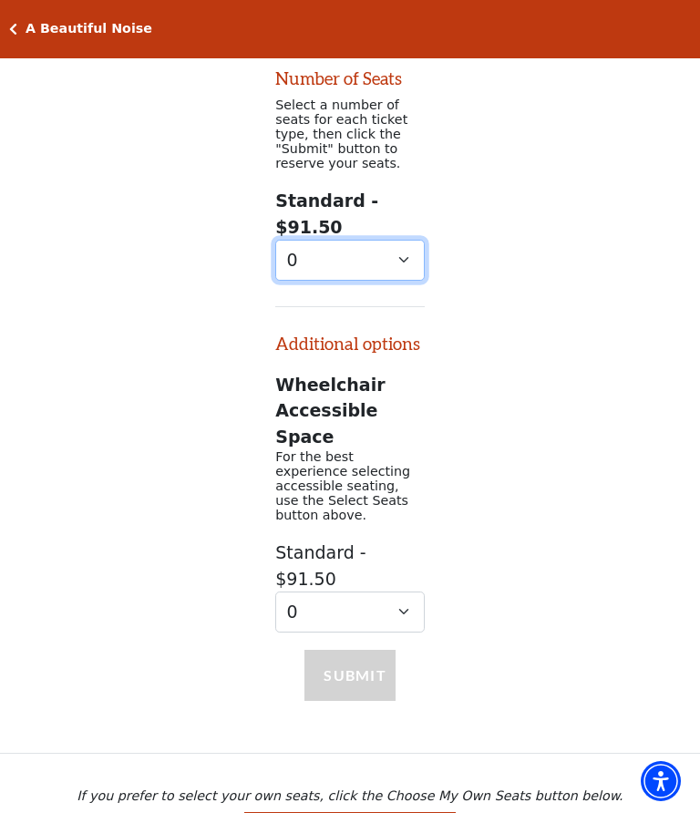
click at [401, 272] on select "0 1 2 3 4 5 6 7 8" at bounding box center [349, 260] width 149 height 41
select select "2"
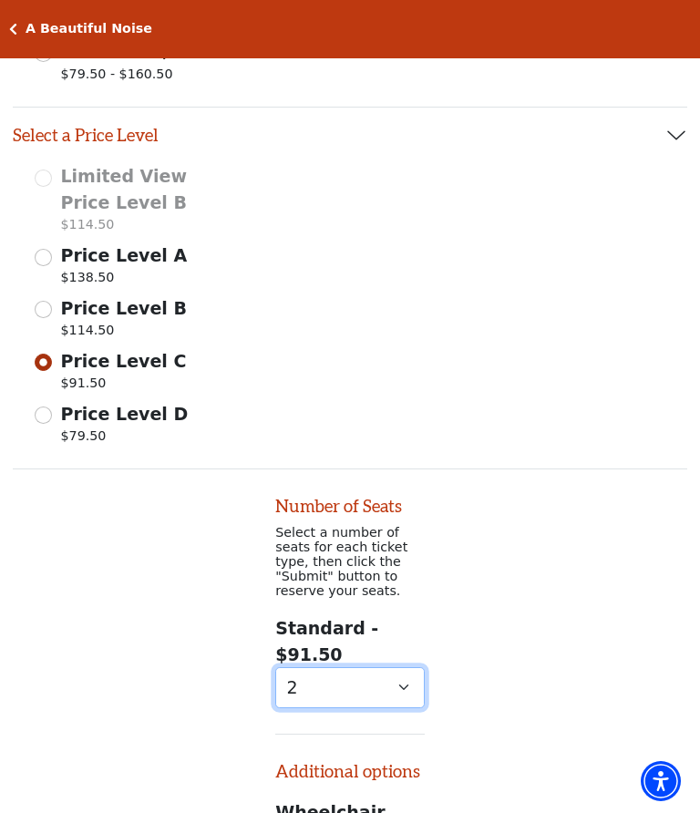
scroll to position [631, 0]
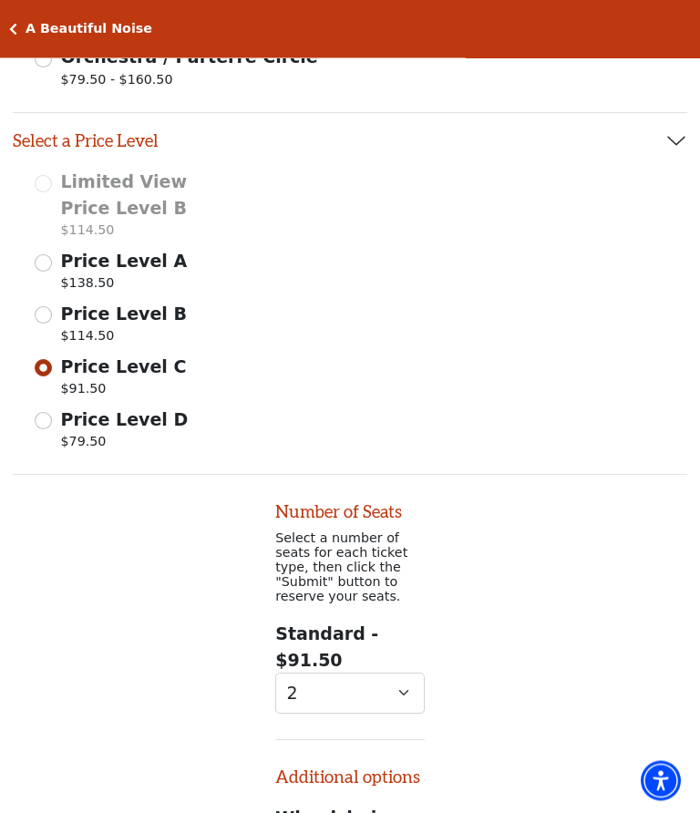
click at [47, 316] on input "Price Level B $114.50" at bounding box center [43, 315] width 17 height 17
radio input "true"
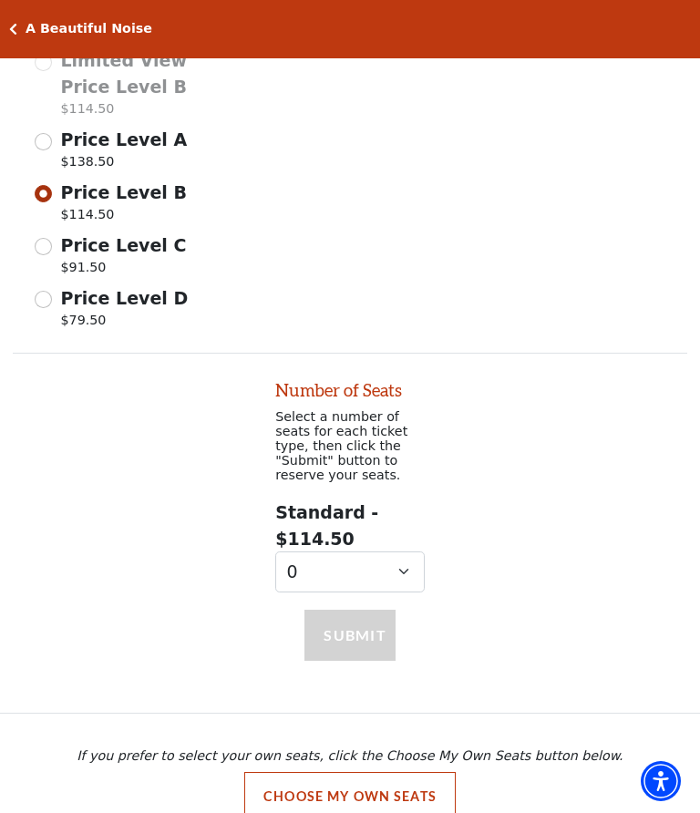
scroll to position [774, 0]
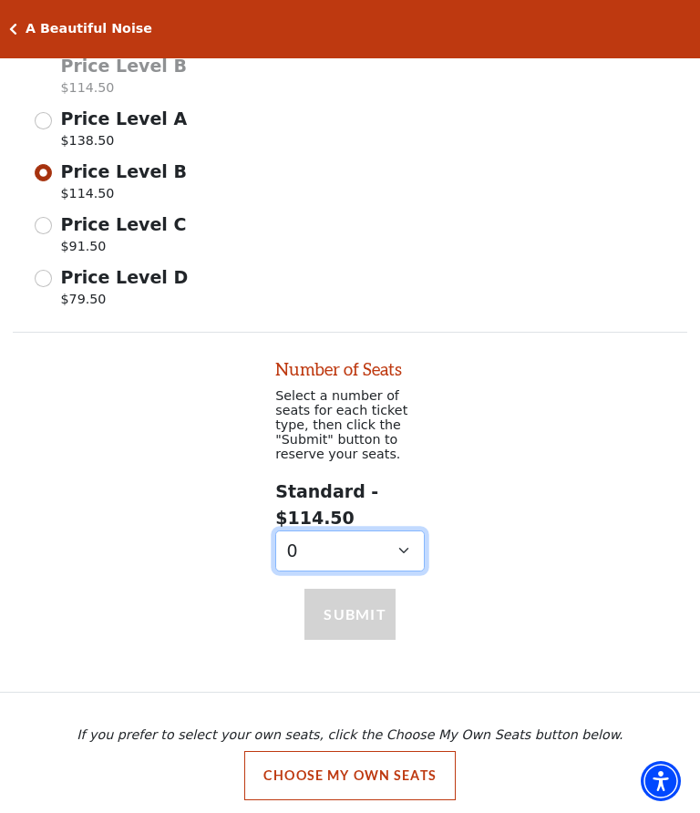
click at [410, 554] on select "0 1 2 3 4 5 6 7 8 9" at bounding box center [349, 550] width 149 height 41
select select "2"
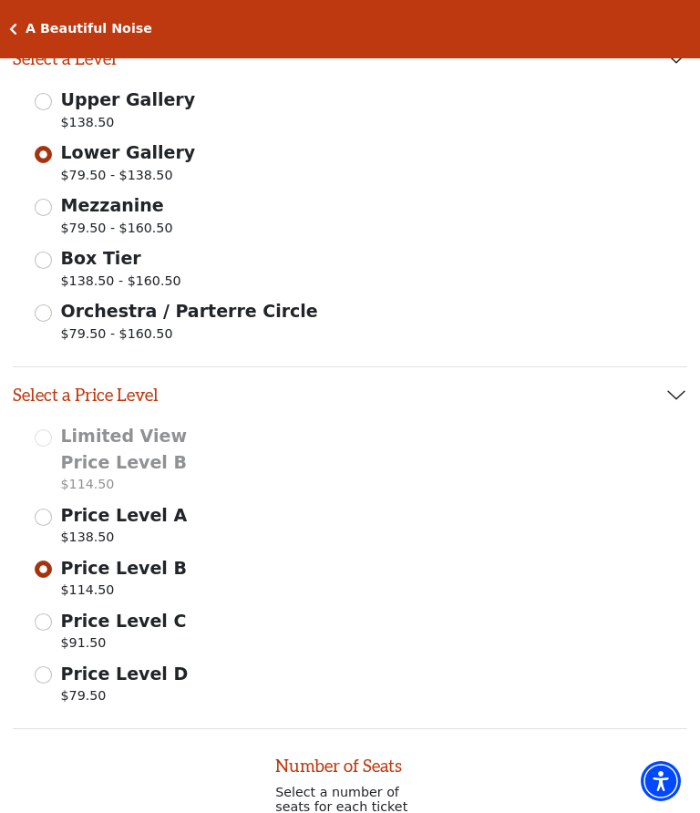
scroll to position [375, 0]
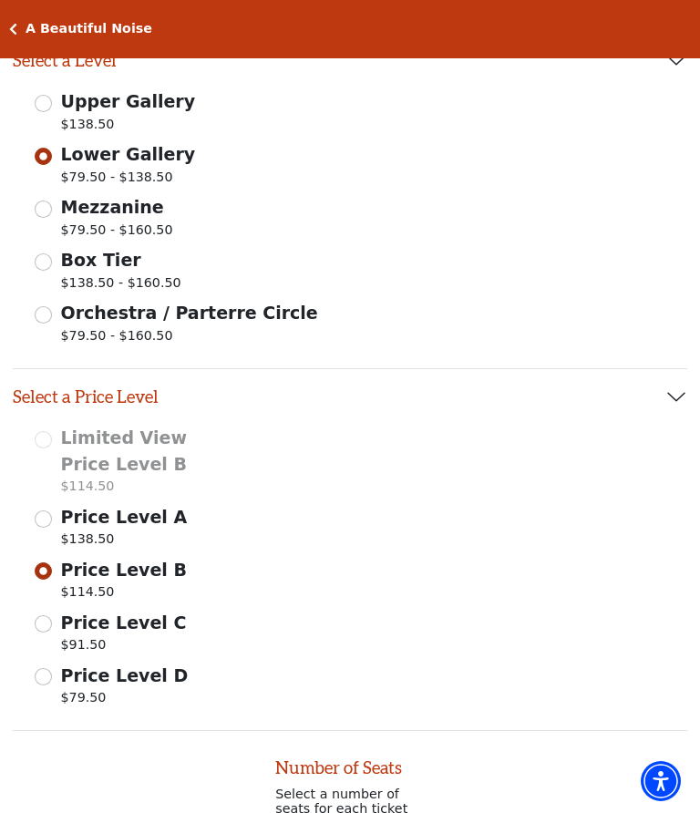
click at [49, 215] on input "Mezzanine $79.50 - $160.50" at bounding box center [43, 208] width 17 height 17
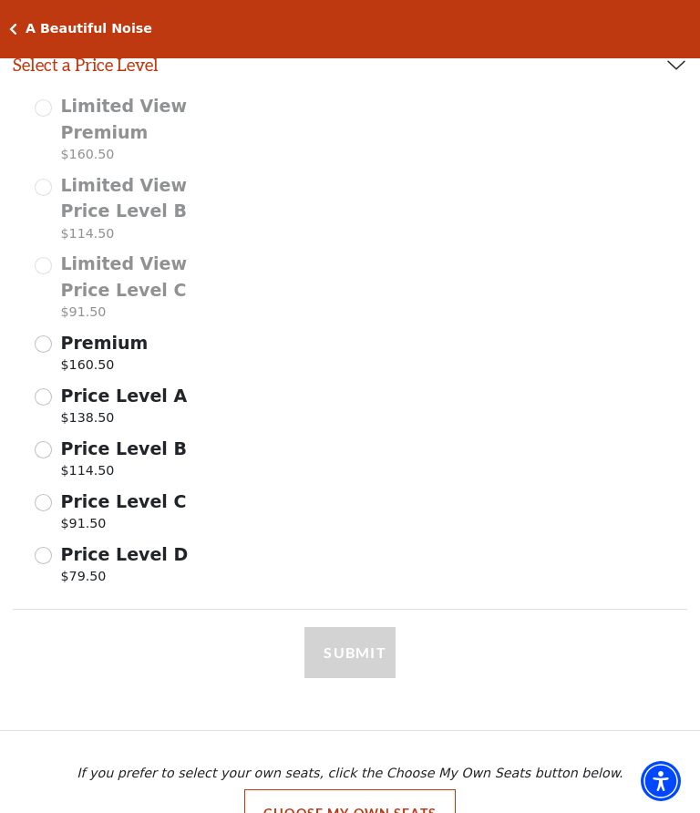
scroll to position [736, 0]
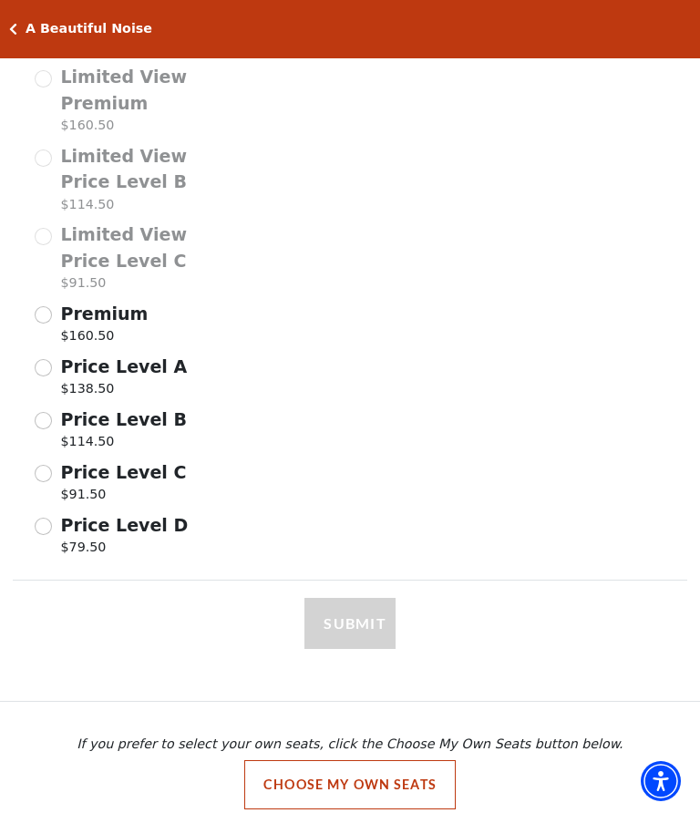
click at [65, 466] on span "Price Level C" at bounding box center [124, 472] width 126 height 20
click at [0, 0] on input "Price Level C $91.50" at bounding box center [0, 0] width 0 height 0
select select "2"
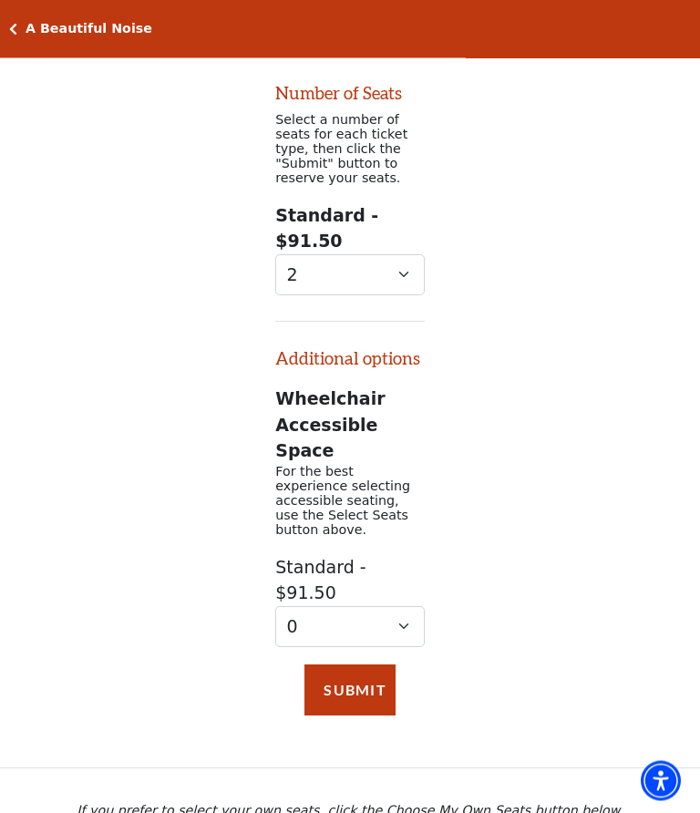
scroll to position [1272, 0]
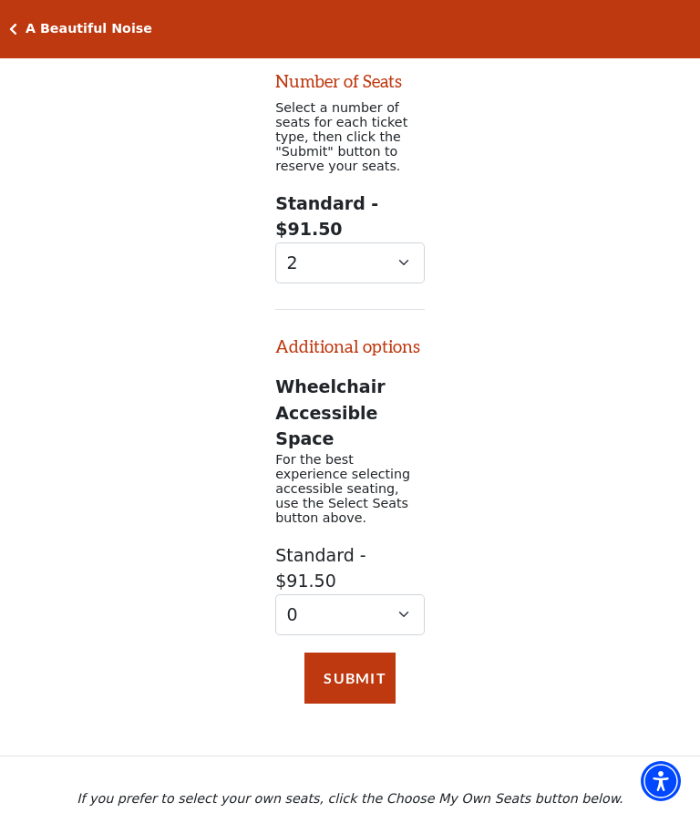
click at [374, 652] on button "Submit" at bounding box center [349, 677] width 91 height 51
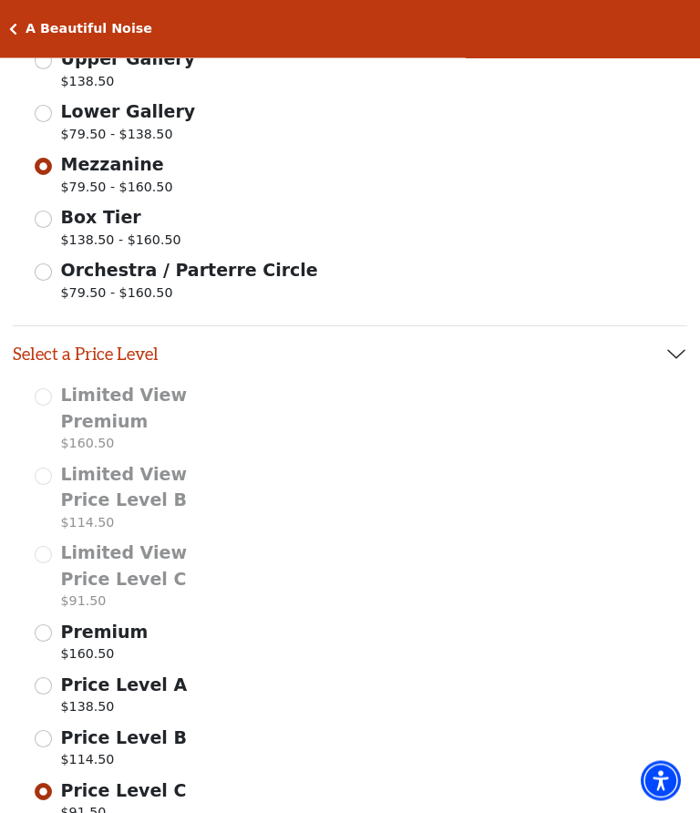
scroll to position [411, 0]
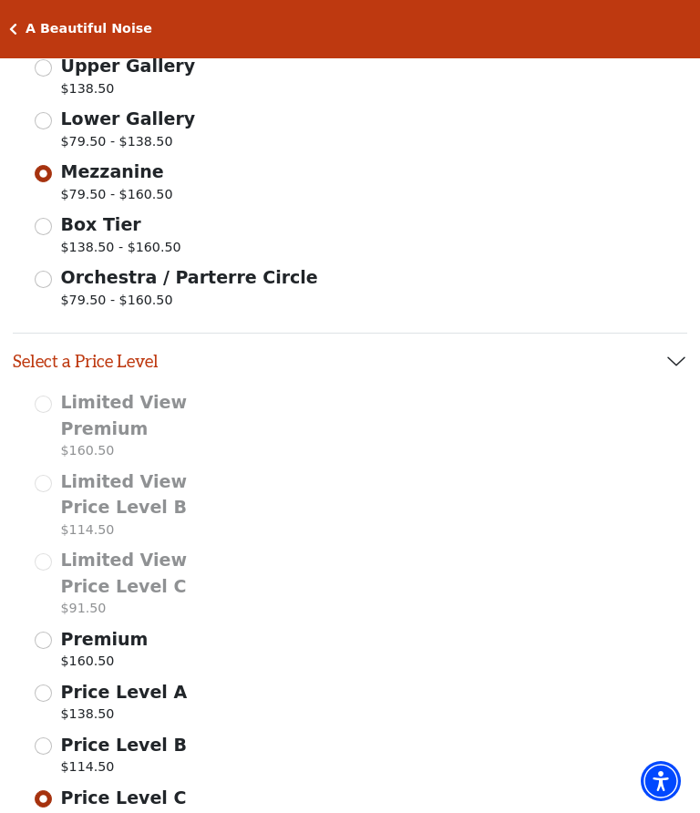
click at [14, 23] on icon "Click here to go back to filters" at bounding box center [13, 29] width 8 height 13
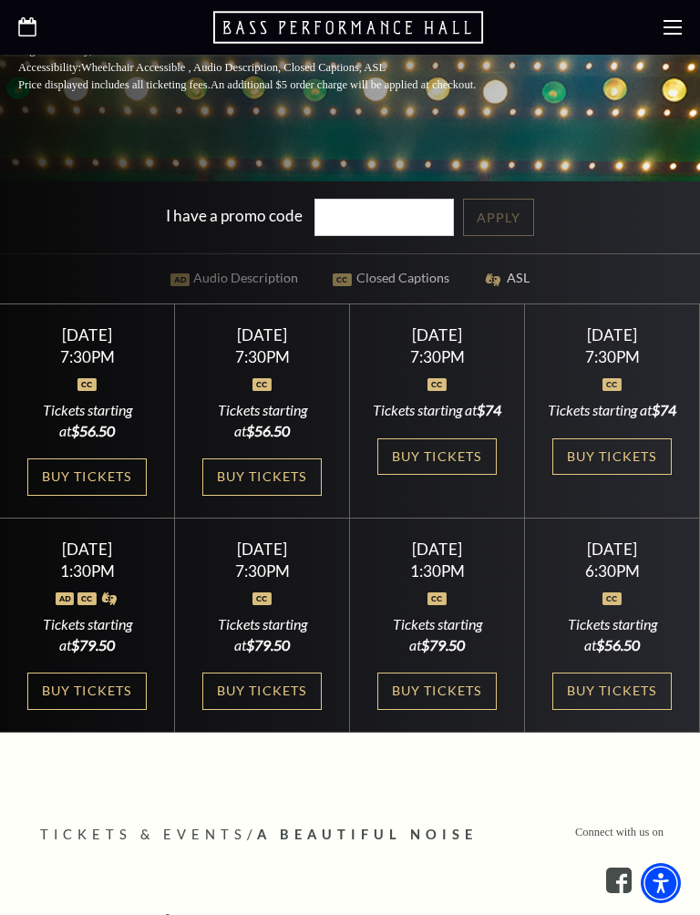
scroll to position [613, 0]
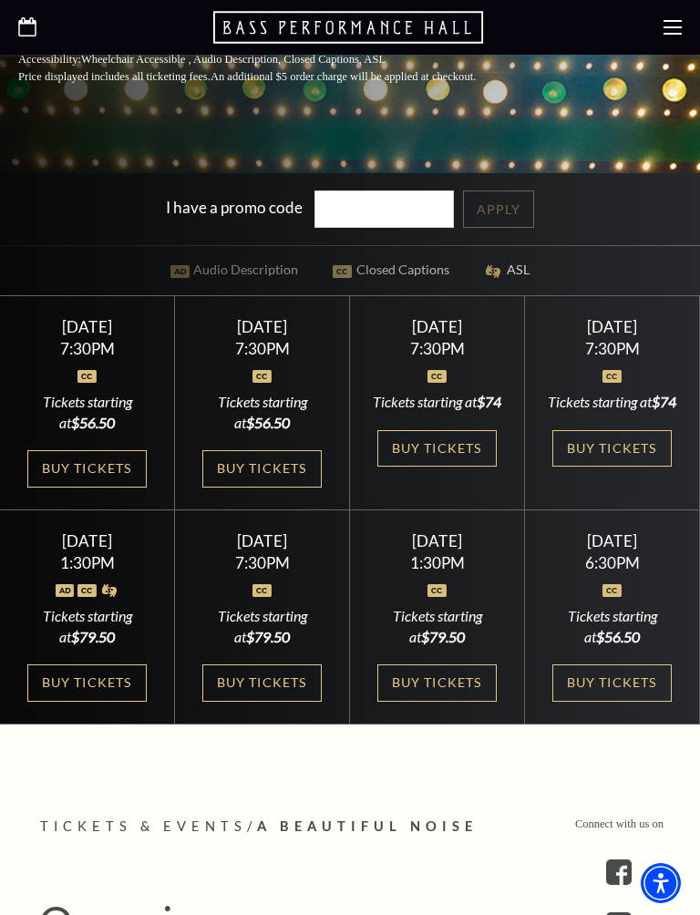
click at [112, 485] on link "Buy Tickets" at bounding box center [86, 468] width 118 height 37
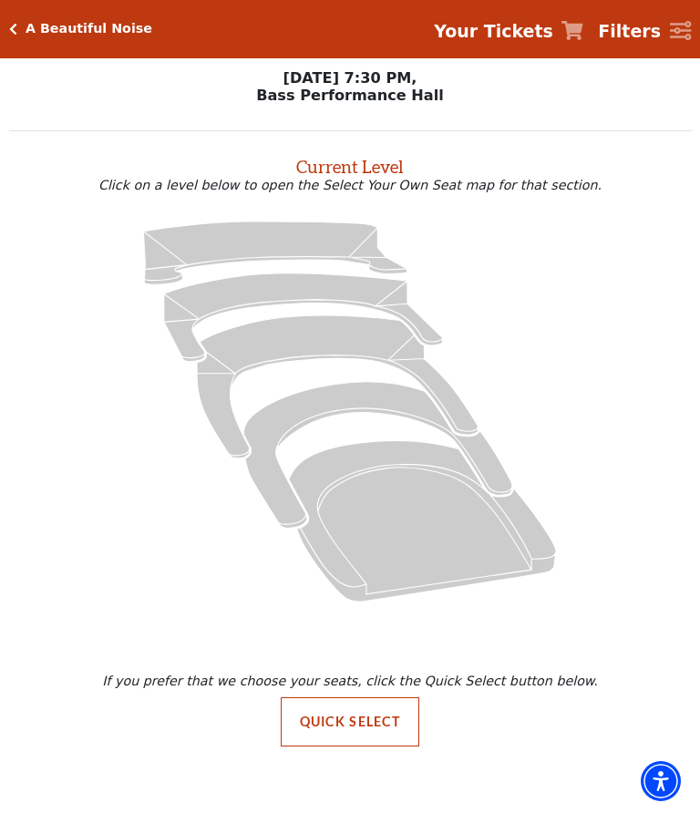
click at [523, 543] on icon "Orchestra / Parterre Circle - Seats Available: 6" at bounding box center [422, 520] width 267 height 161
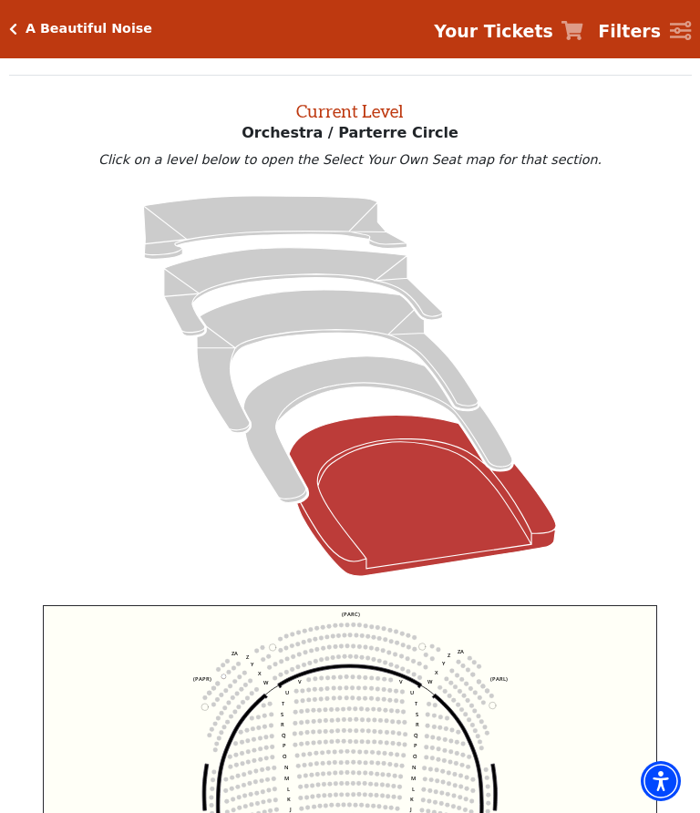
scroll to position [69, 0]
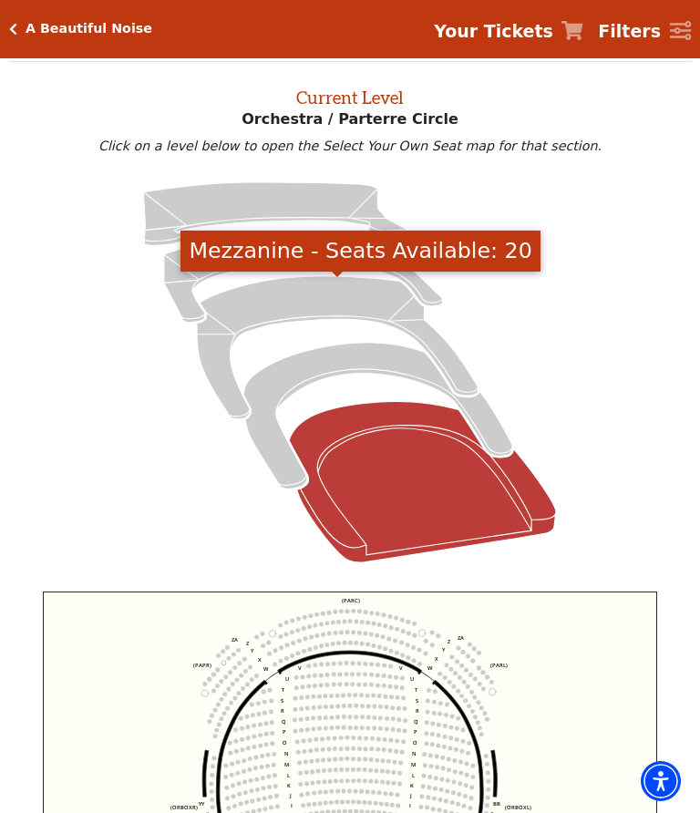
click at [220, 339] on icon "Mezzanine - Seats Available: 20" at bounding box center [337, 347] width 281 height 143
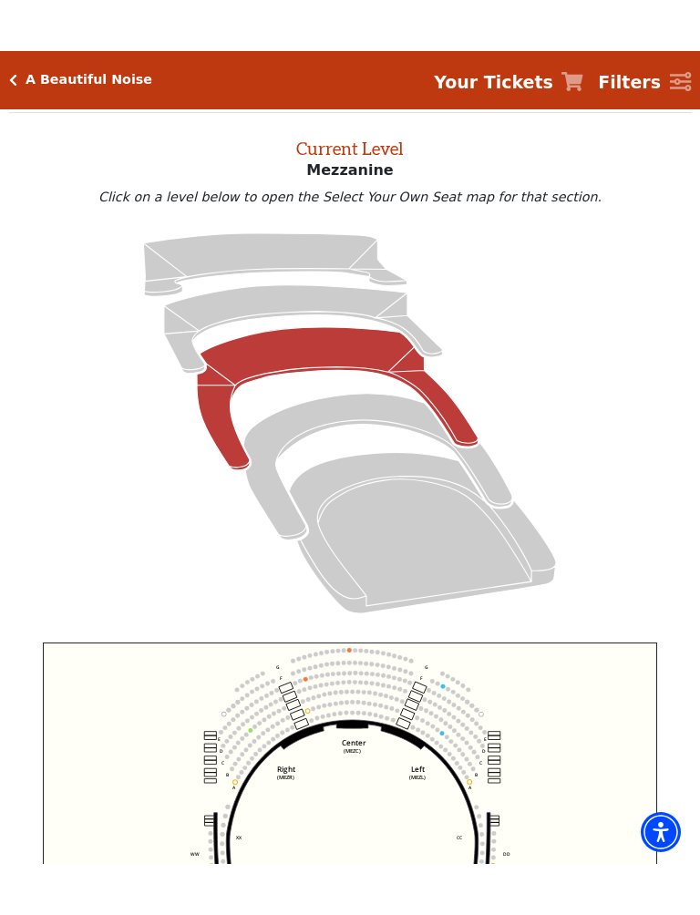
scroll to position [121, 0]
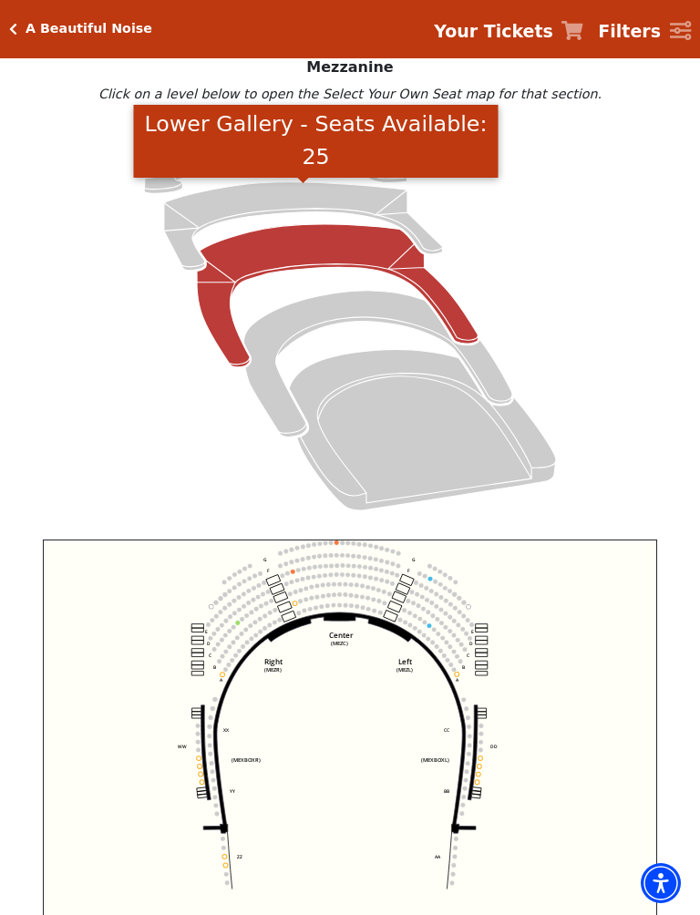
click at [187, 233] on icon "Lower Gallery - Seats Available: 25" at bounding box center [303, 226] width 279 height 88
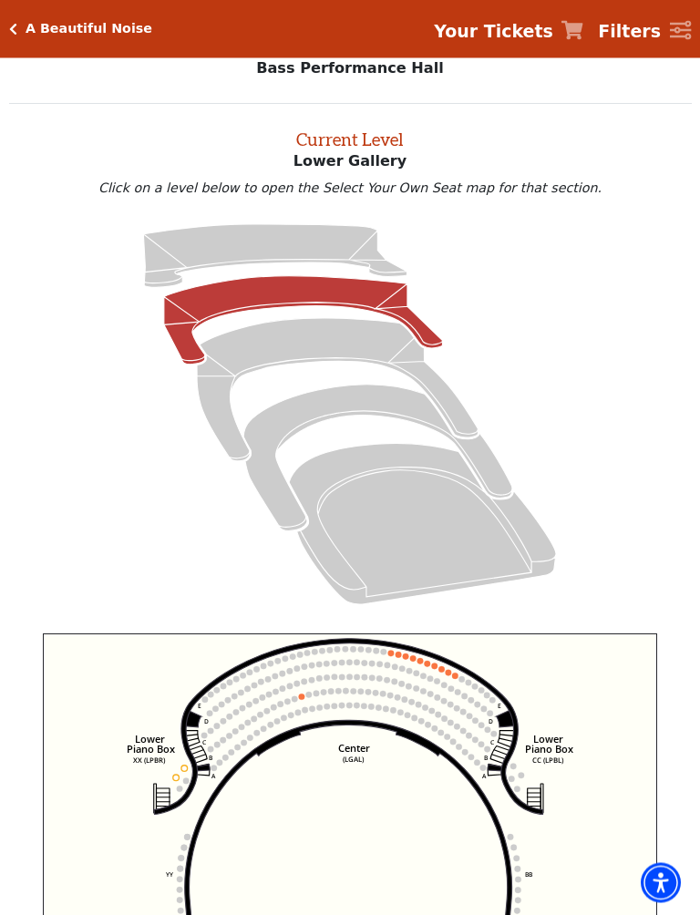
scroll to position [24, 0]
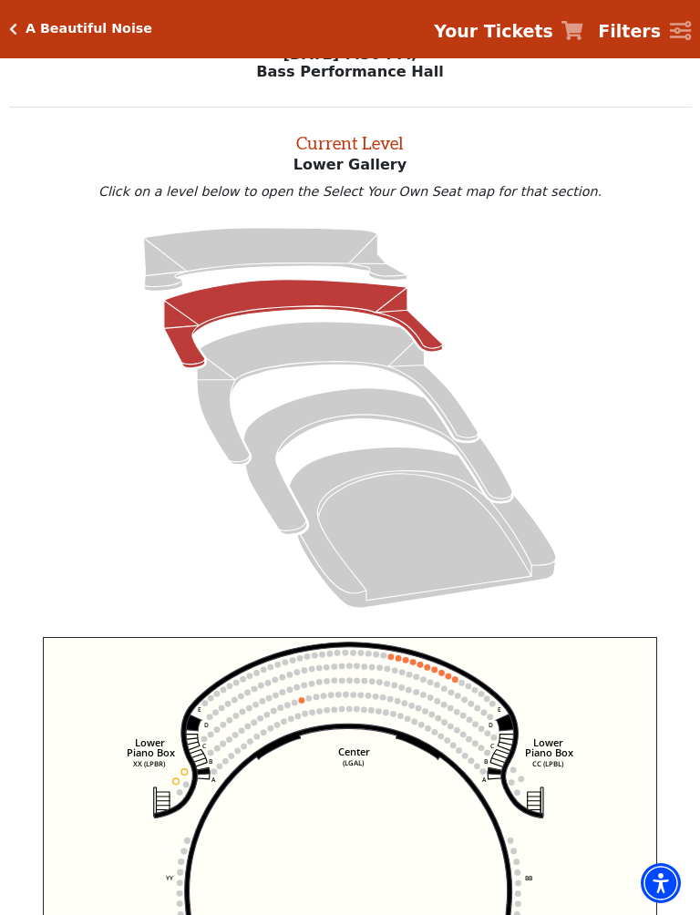
click at [170, 267] on icon "Upper Gallery - Seats Available: 255" at bounding box center [275, 259] width 263 height 63
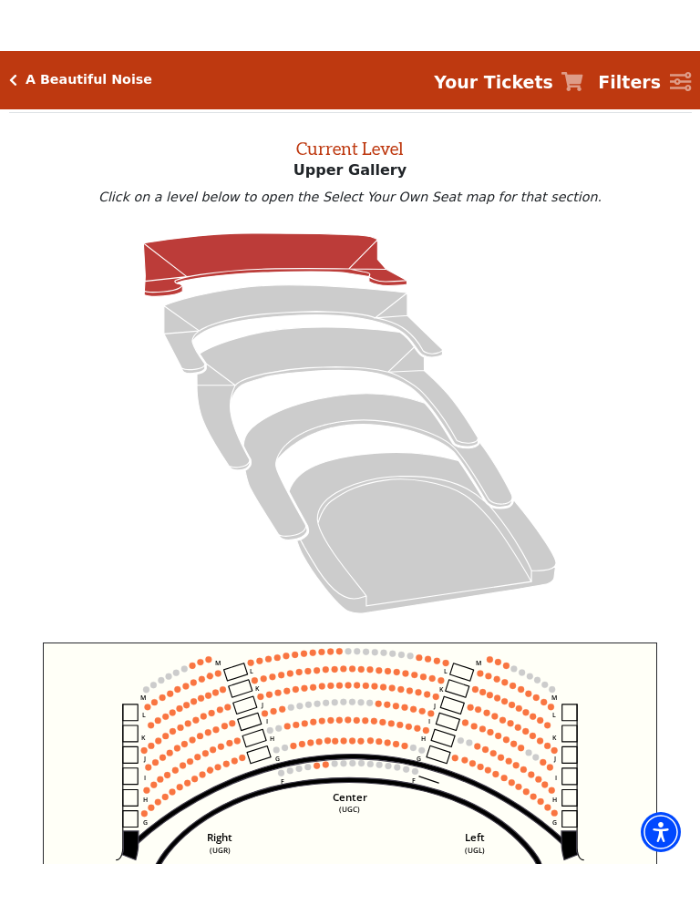
scroll to position [78, 0]
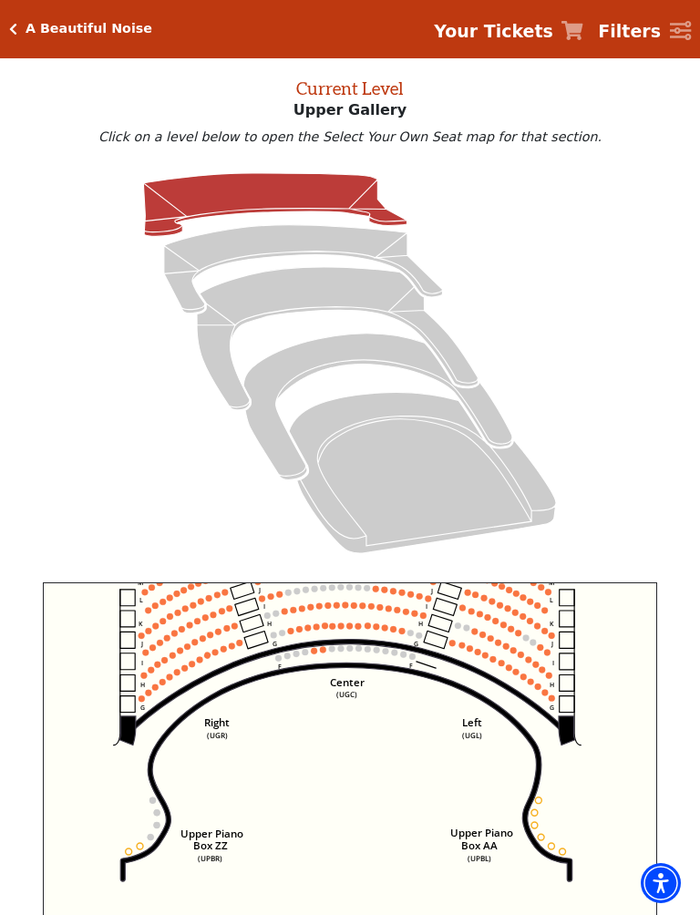
click at [15, 24] on icon "Click here to go back to filters" at bounding box center [13, 29] width 8 height 13
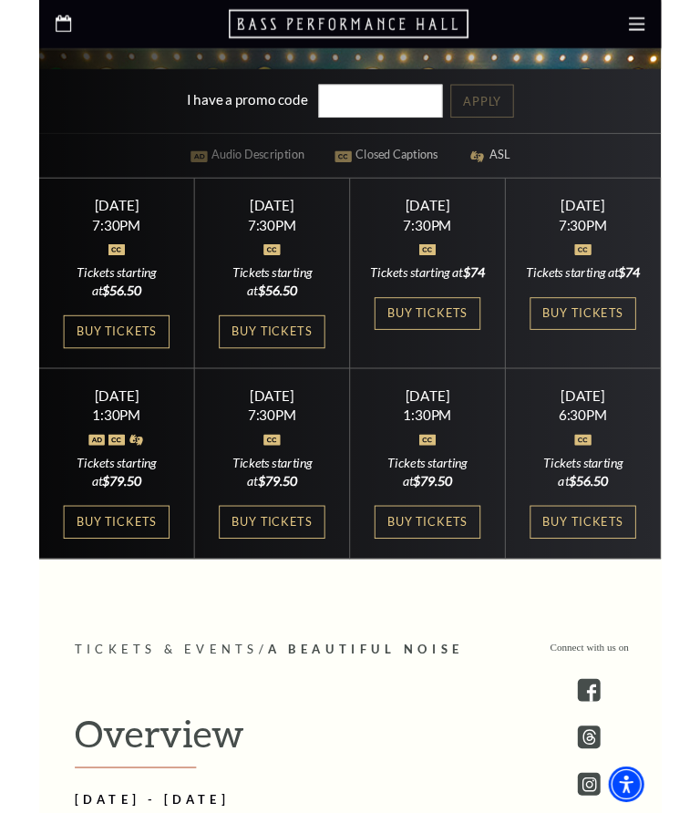
scroll to position [713, 0]
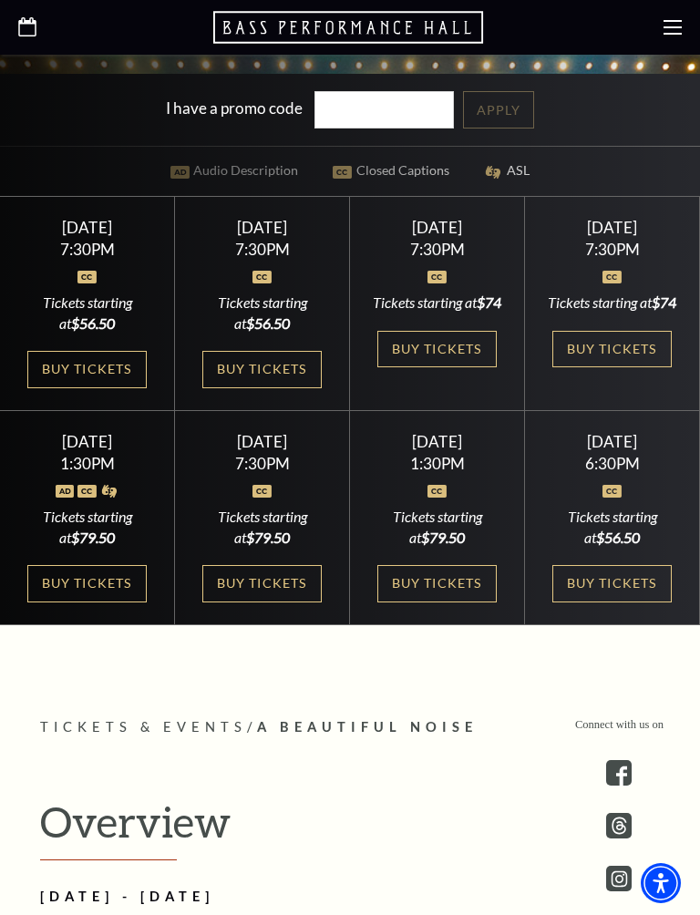
click at [241, 602] on link "Buy Tickets" at bounding box center [261, 583] width 118 height 37
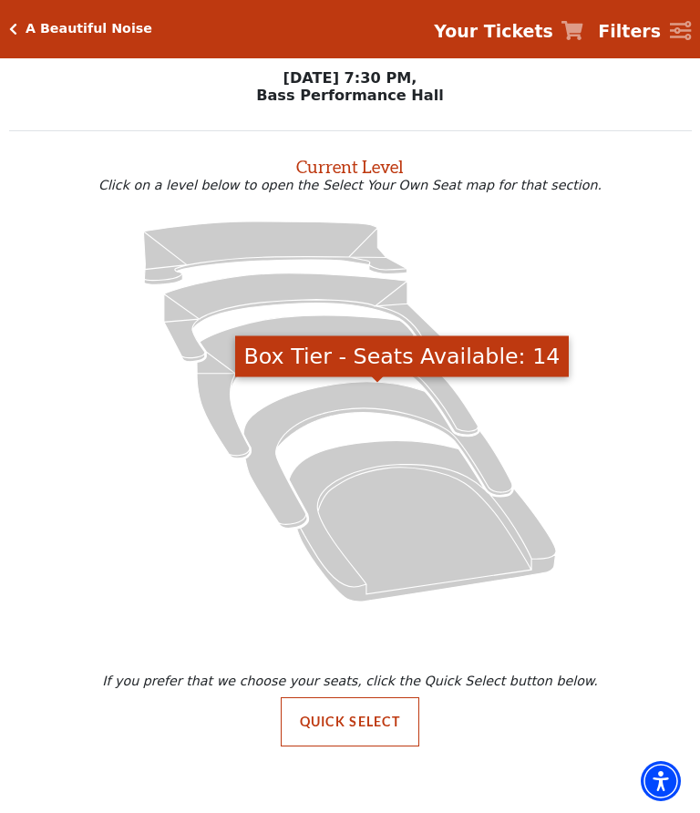
click at [275, 436] on icon "Box Tier - Seats Available: 14" at bounding box center [377, 455] width 269 height 147
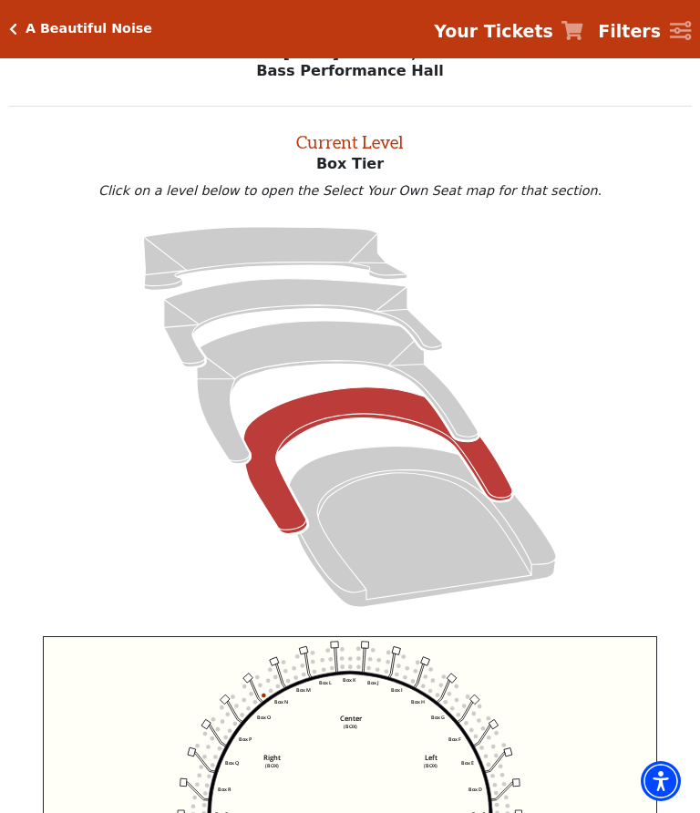
scroll to position [69, 0]
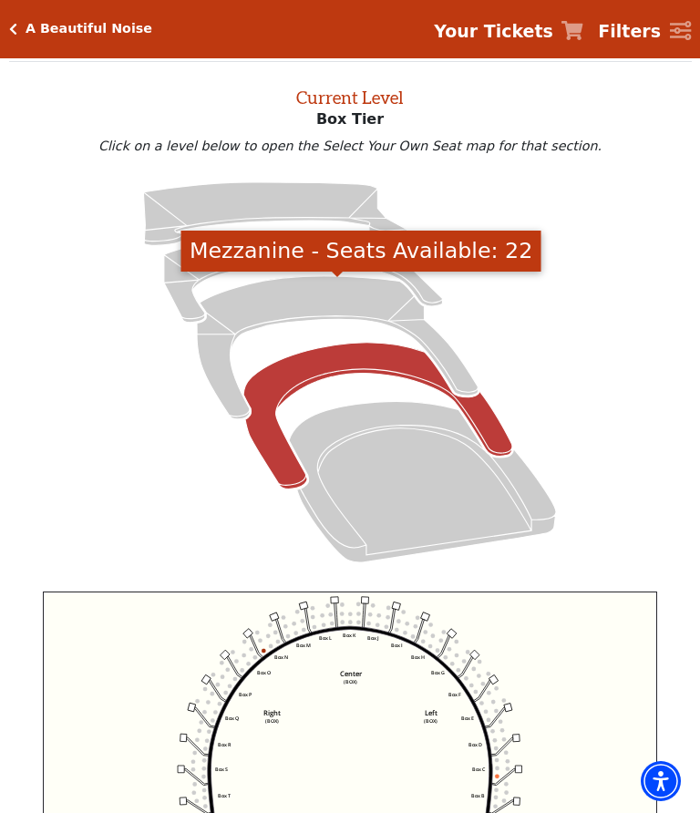
click at [231, 338] on icon "Mezzanine - Seats Available: 22" at bounding box center [337, 347] width 281 height 143
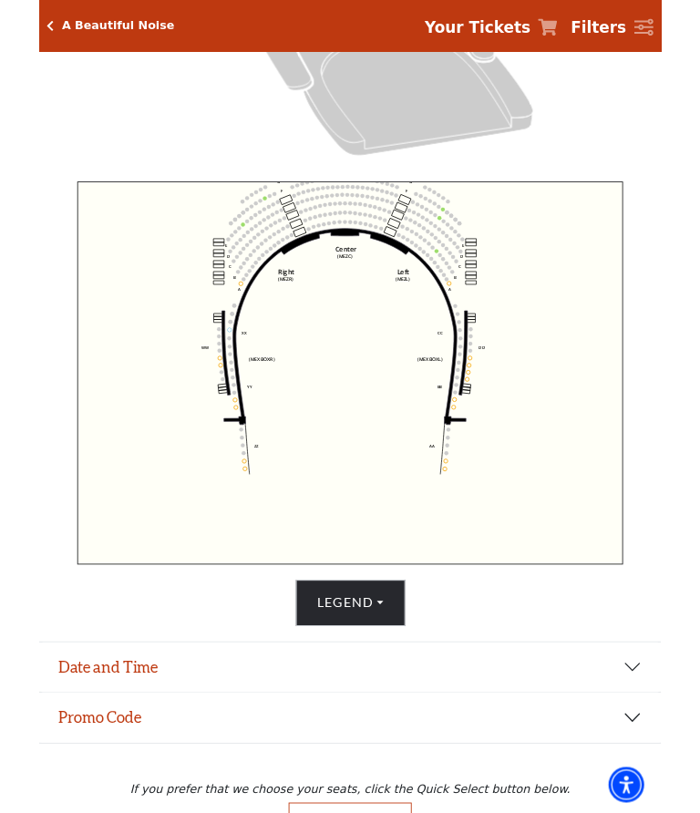
scroll to position [545, 0]
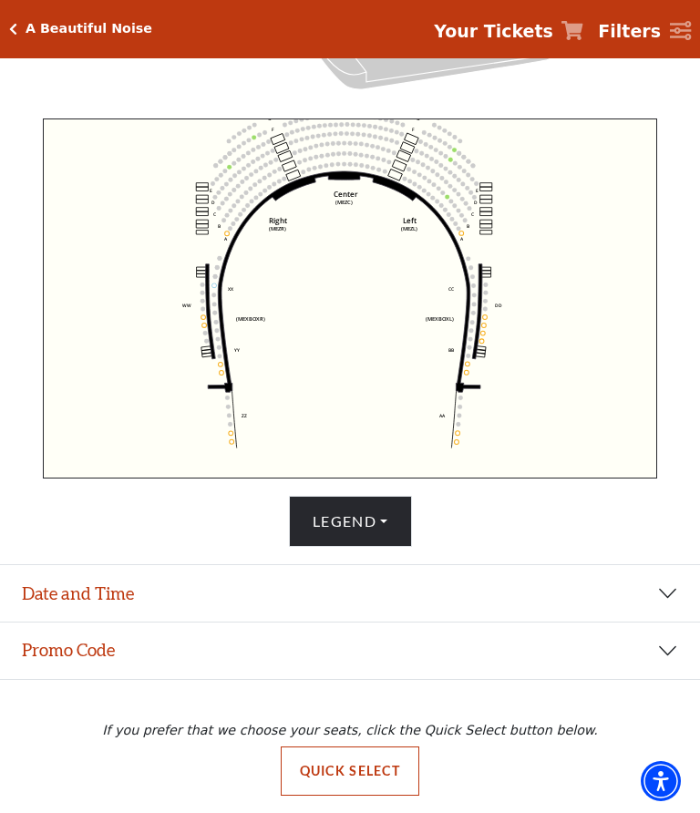
click at [400, 781] on button "Quick Select" at bounding box center [350, 770] width 139 height 49
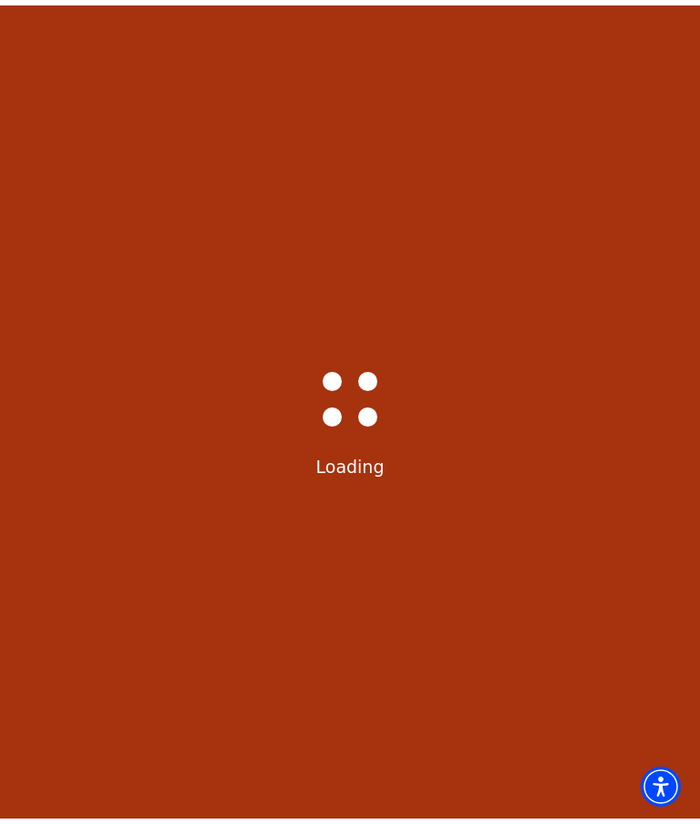
scroll to position [0, 0]
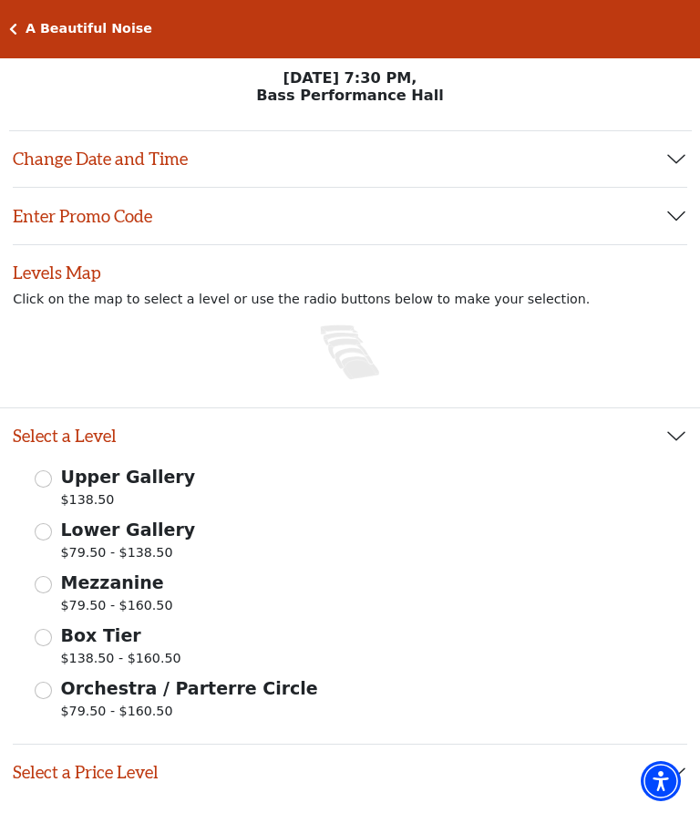
click at [47, 583] on input "Mezzanine $79.50 - $160.50" at bounding box center [43, 584] width 17 height 17
radio input "true"
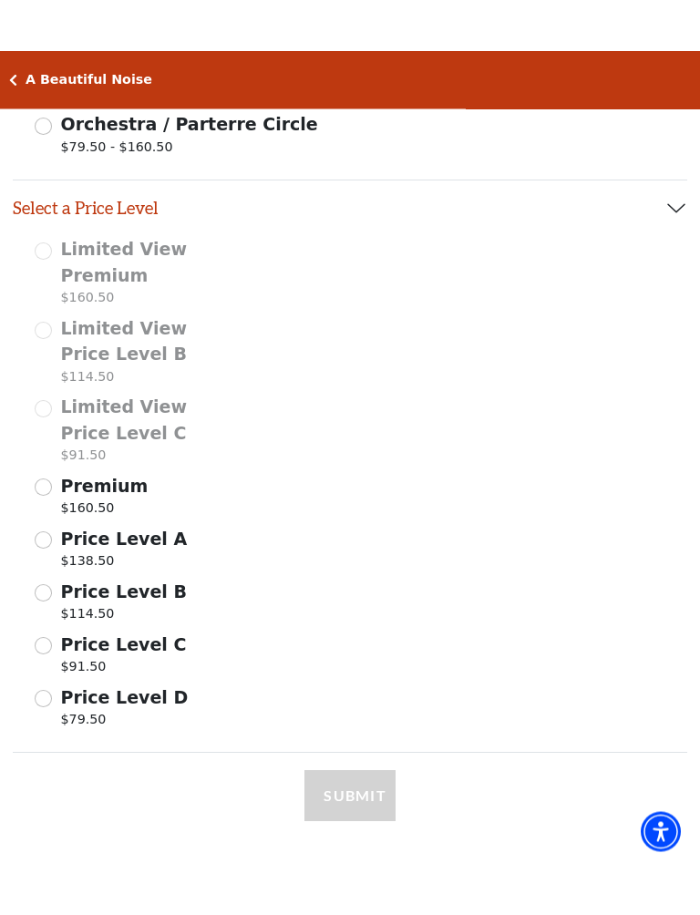
scroll to position [616, 0]
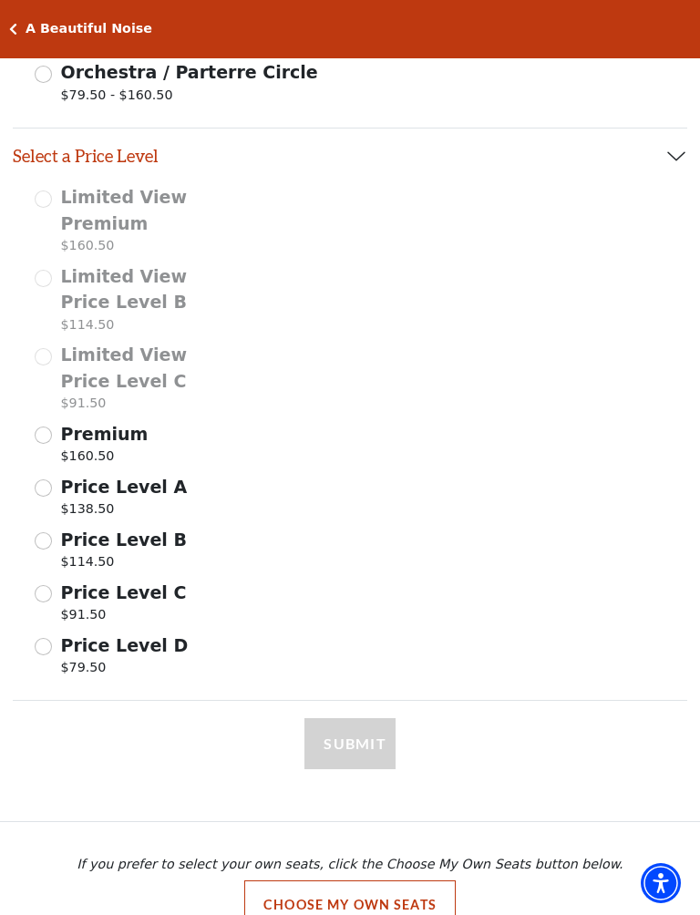
click at [80, 499] on p "$138.50" at bounding box center [124, 511] width 127 height 25
click at [0, 0] on input "Price Level A $138.50" at bounding box center [0, 0] width 0 height 0
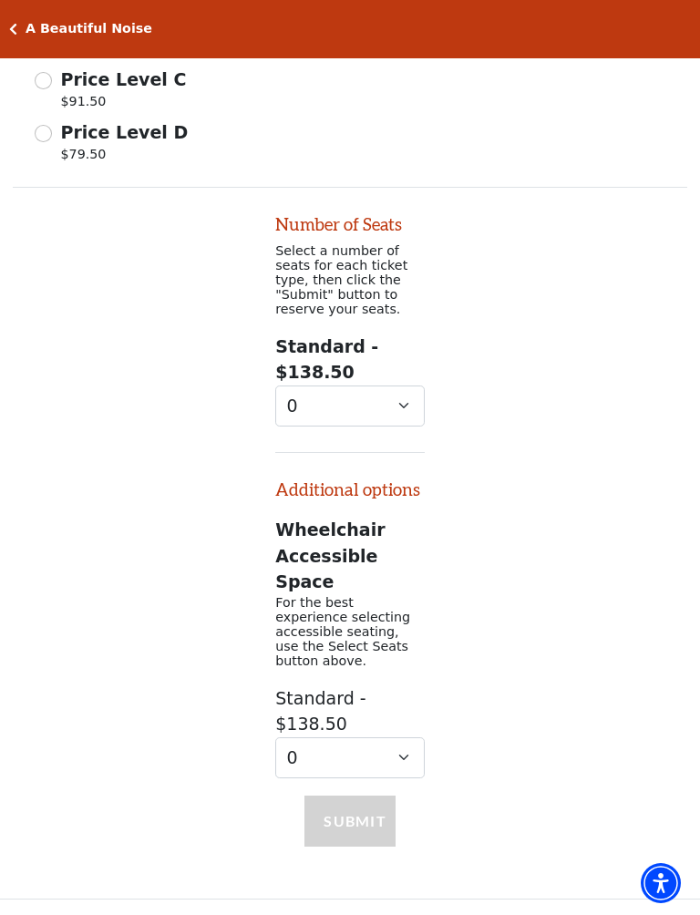
scroll to position [1196, 0]
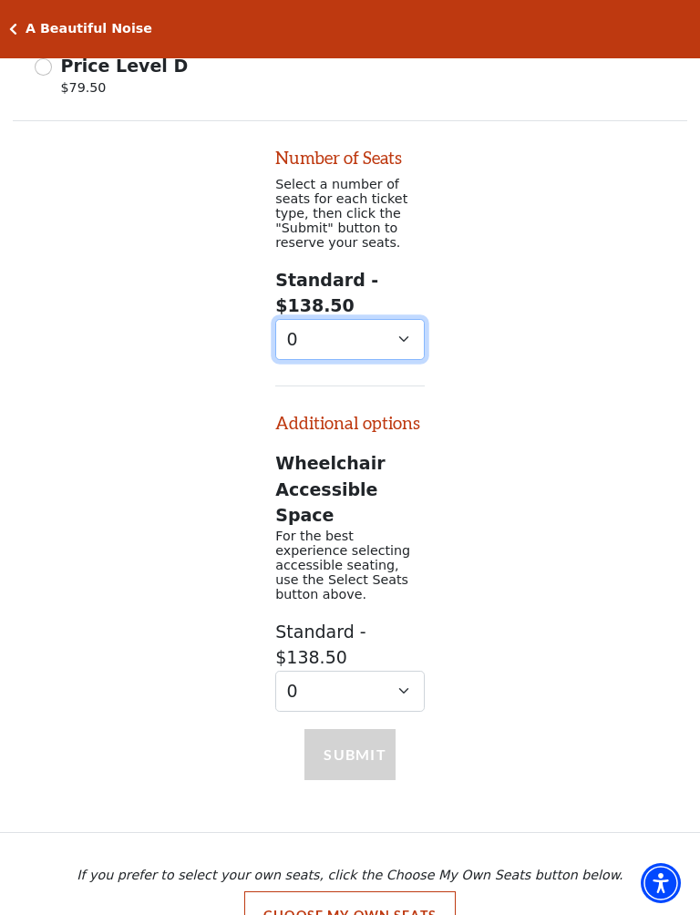
click at [407, 345] on select "0 1 2 3 4 5 6 7 8 9" at bounding box center [349, 339] width 149 height 41
select select "2"
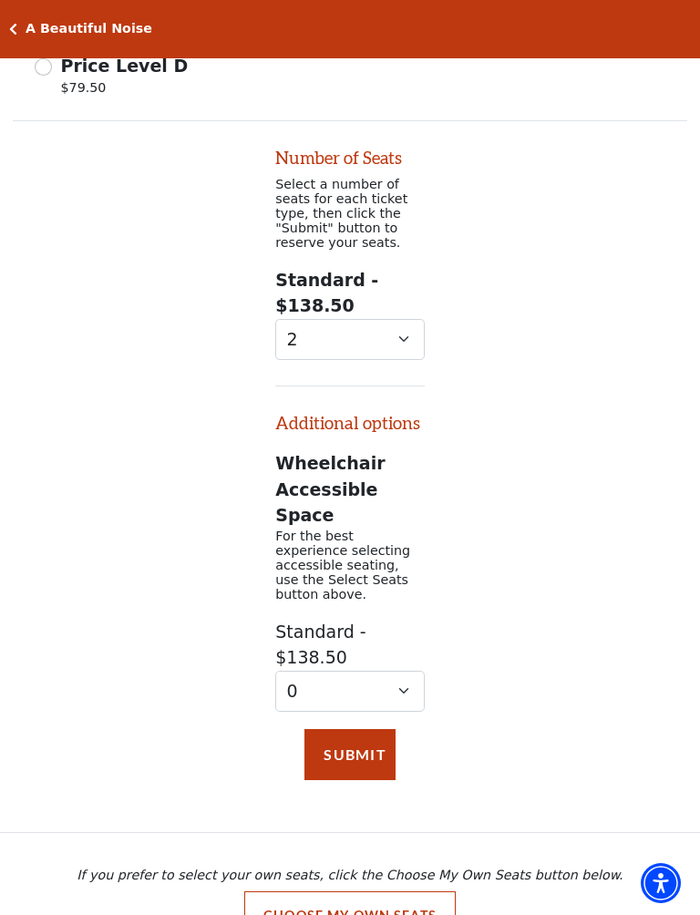
click at [369, 729] on button "Submit" at bounding box center [349, 754] width 91 height 51
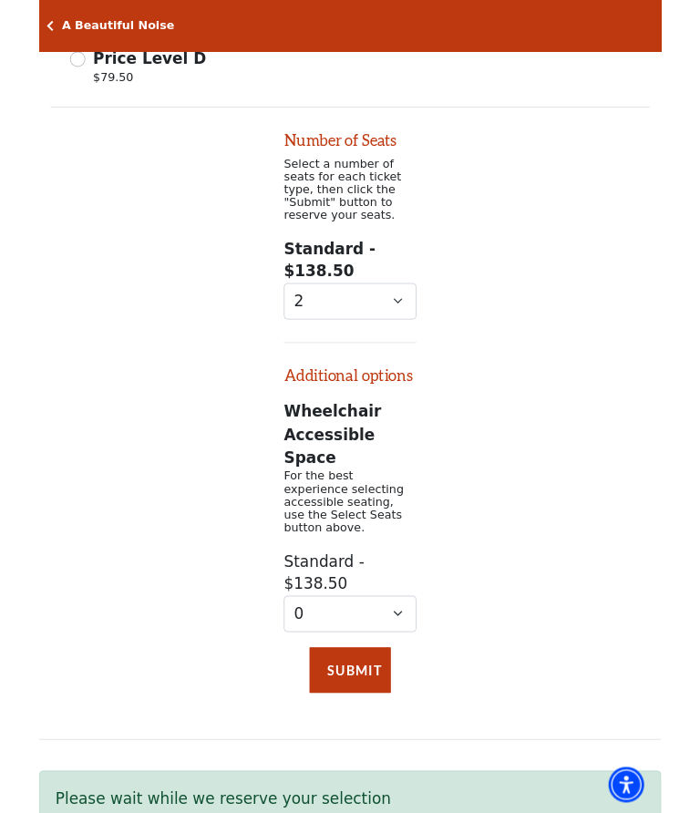
scroll to position [51, 0]
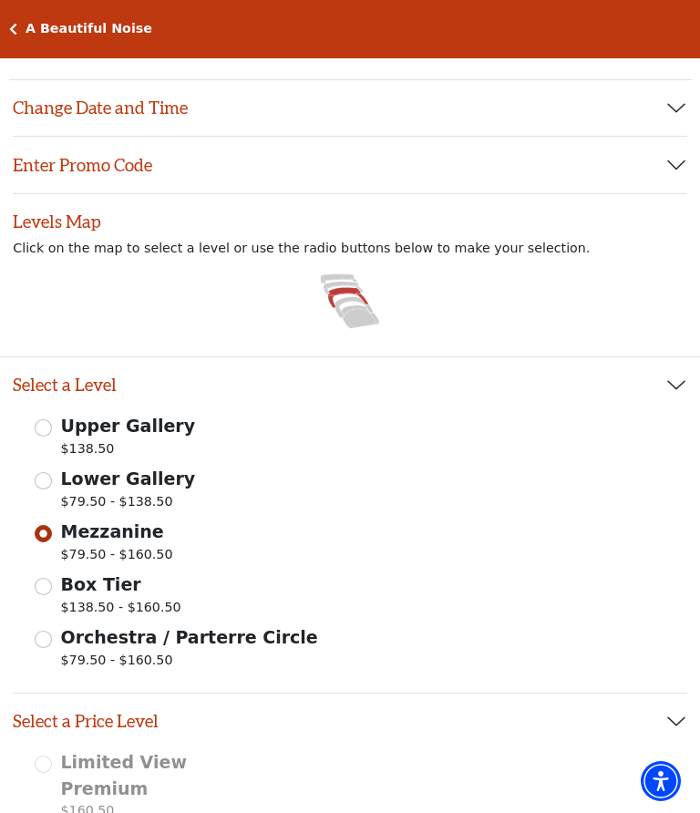
click at [107, 436] on span "Upper Gallery" at bounding box center [128, 426] width 135 height 20
click at [52, 436] on input "Upper Gallery $138.50" at bounding box center [43, 427] width 17 height 17
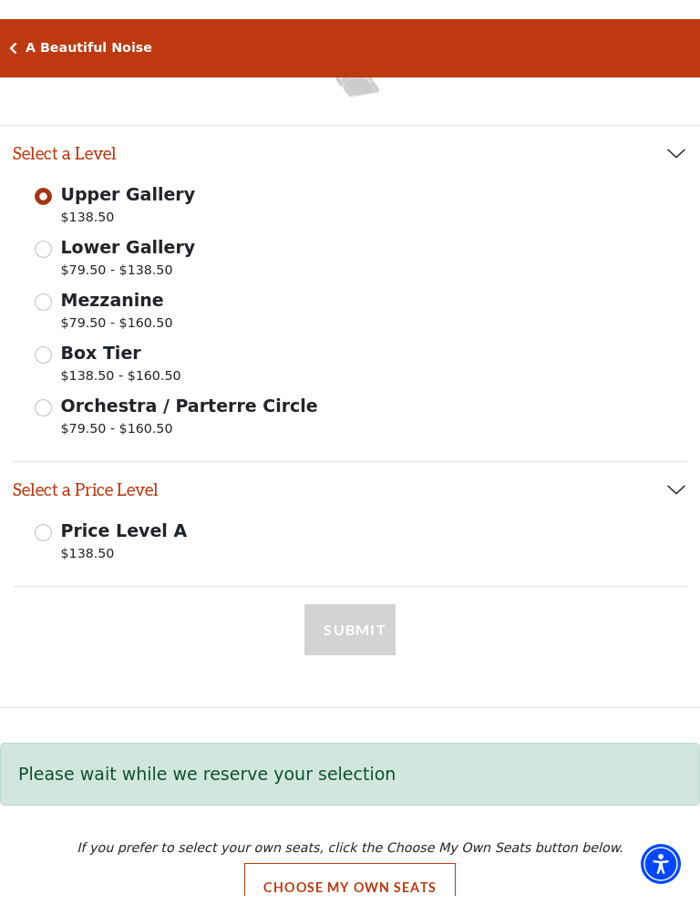
scroll to position [282, 0]
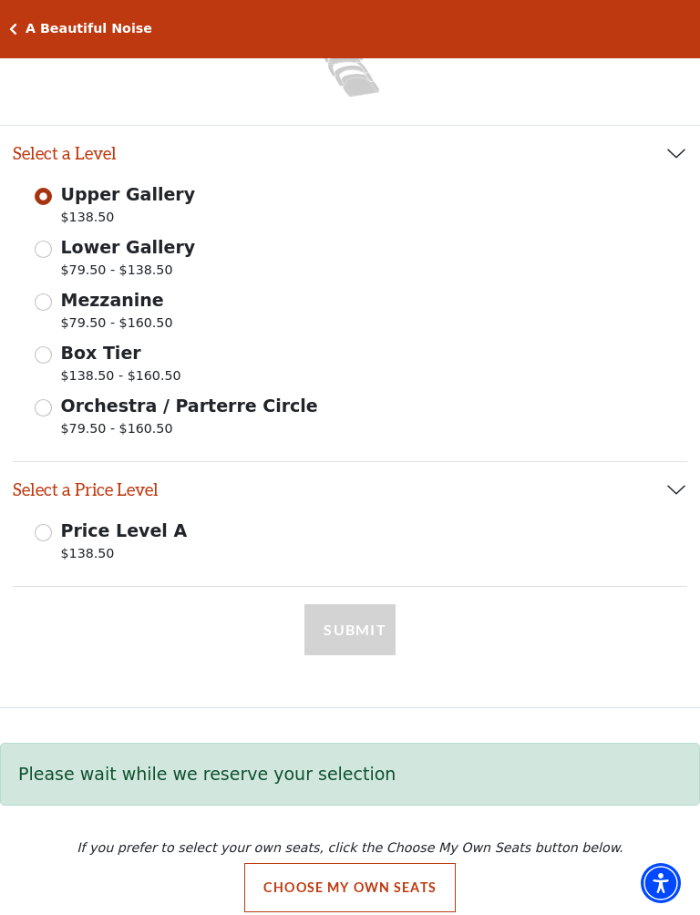
click at [575, 544] on div "Price Level A $138.50" at bounding box center [350, 543] width 674 height 51
click at [42, 530] on input "Price Level A $138.50" at bounding box center [43, 532] width 17 height 17
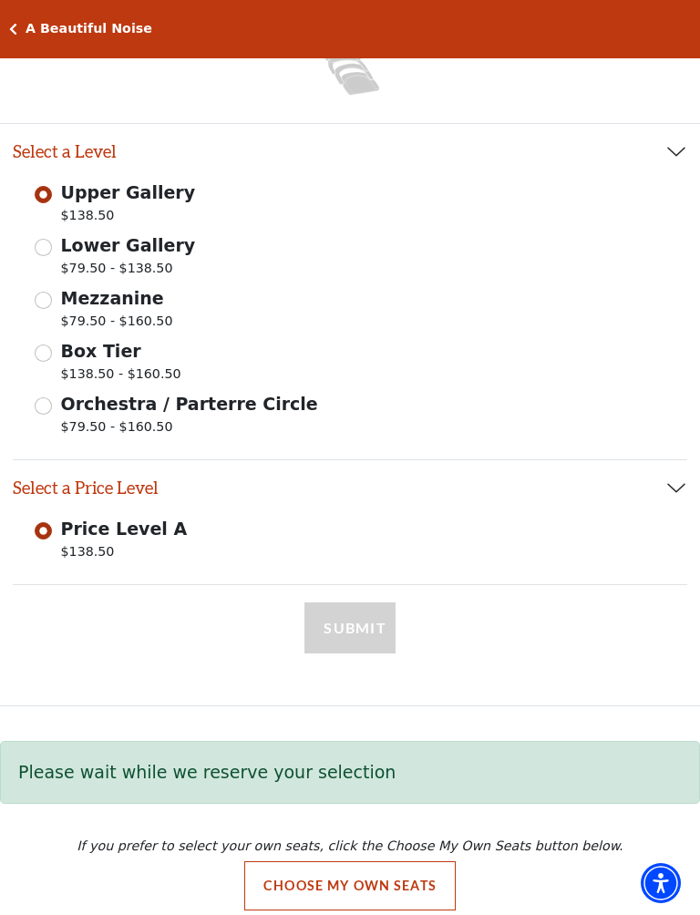
select select "2"
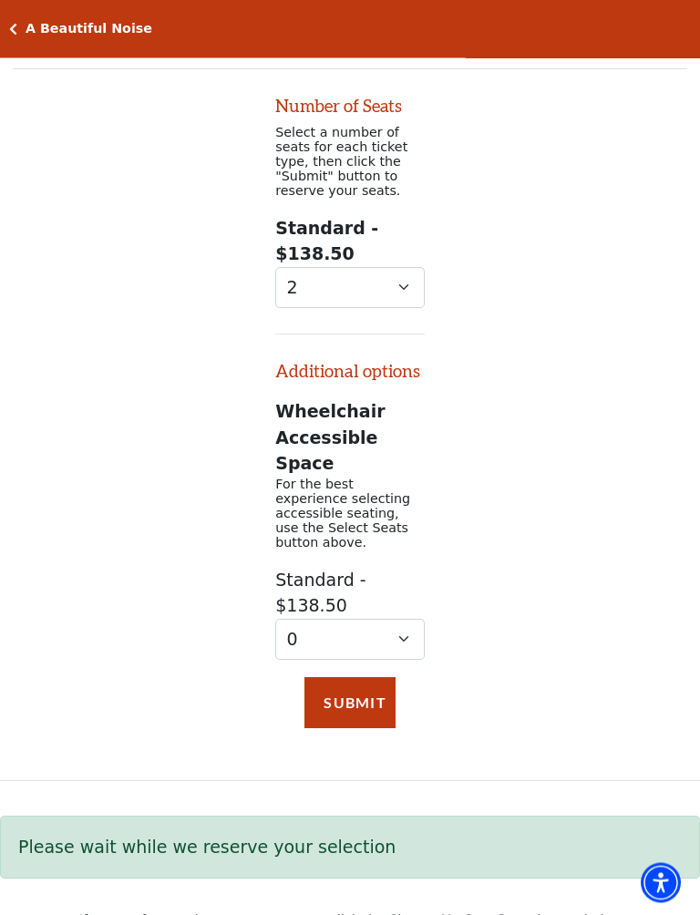
scroll to position [800, 0]
click at [375, 677] on button "Submit" at bounding box center [349, 702] width 91 height 51
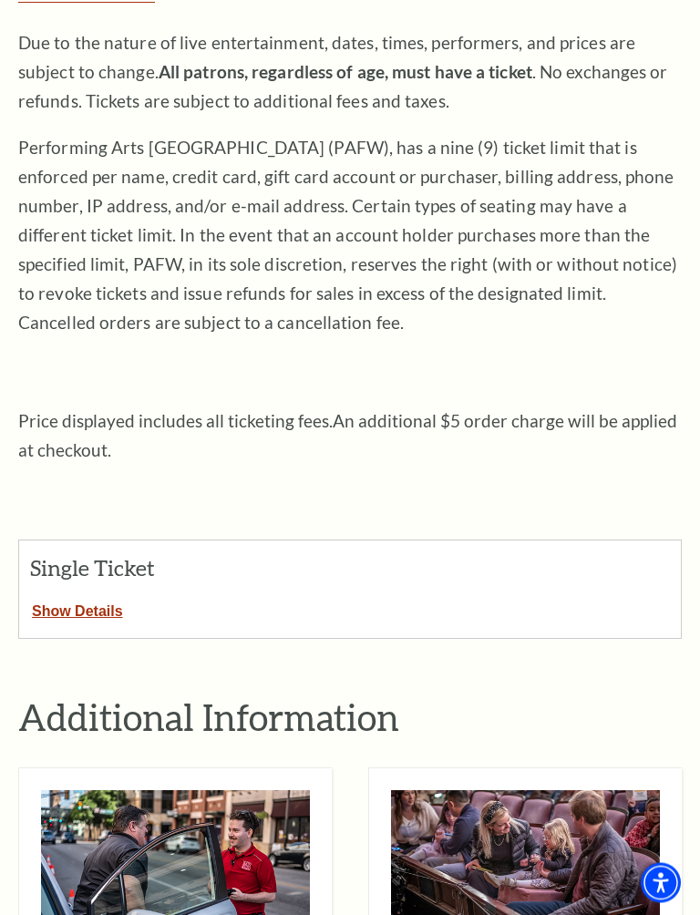
scroll to position [288, 0]
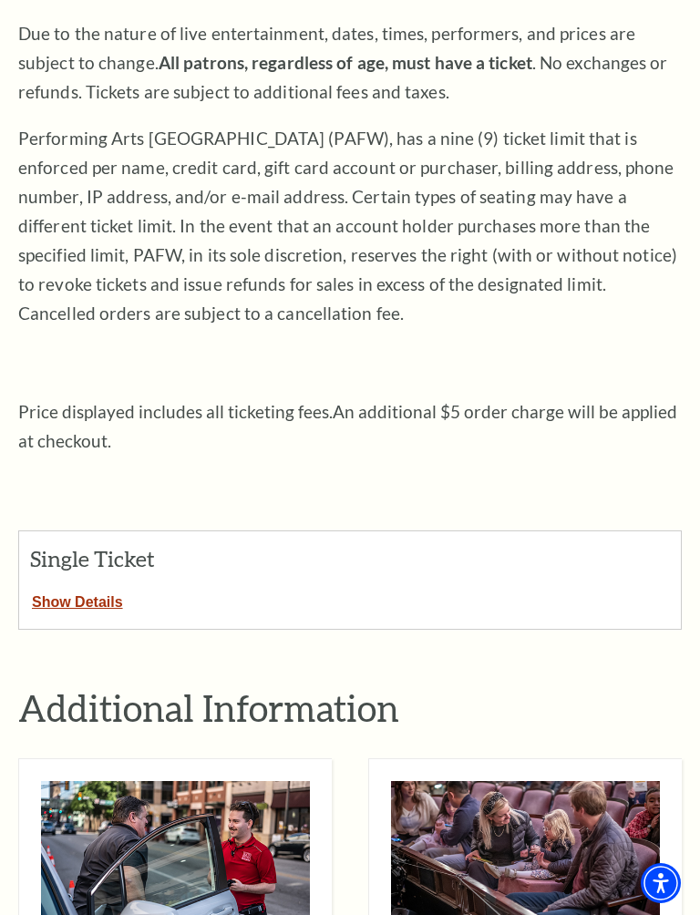
click at [68, 587] on button "Show Details" at bounding box center [77, 599] width 117 height 24
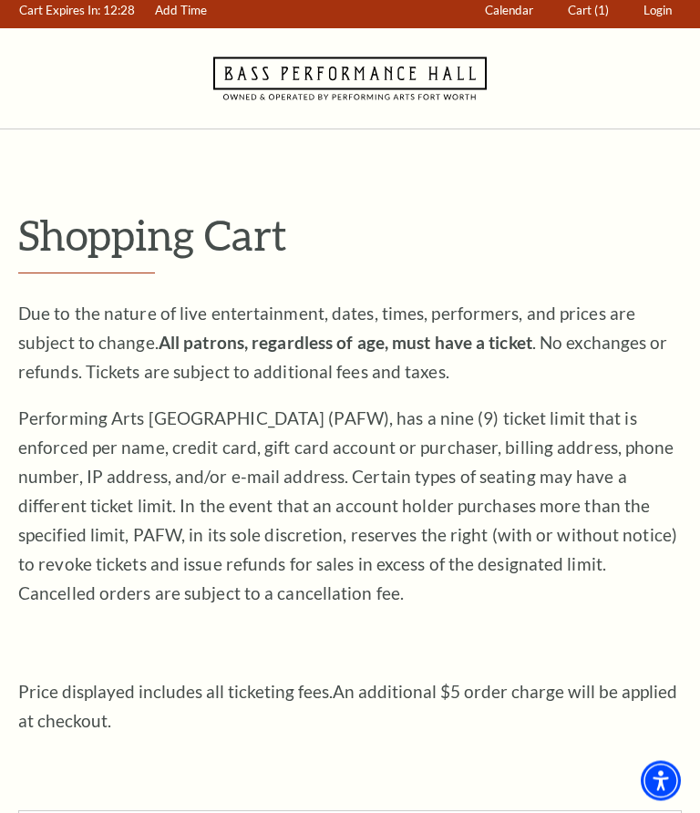
scroll to position [0, 0]
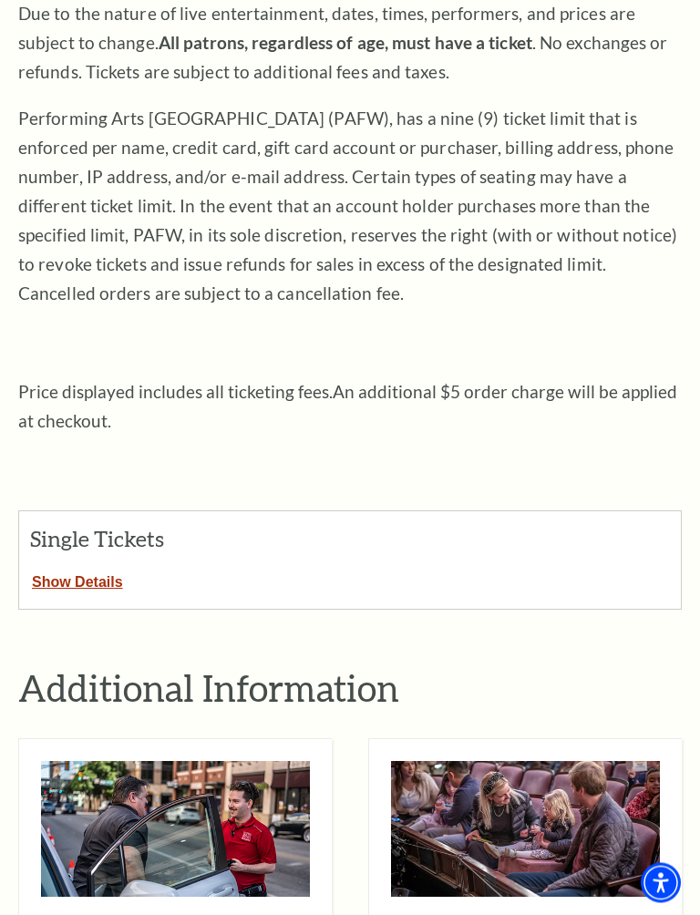
scroll to position [313, 0]
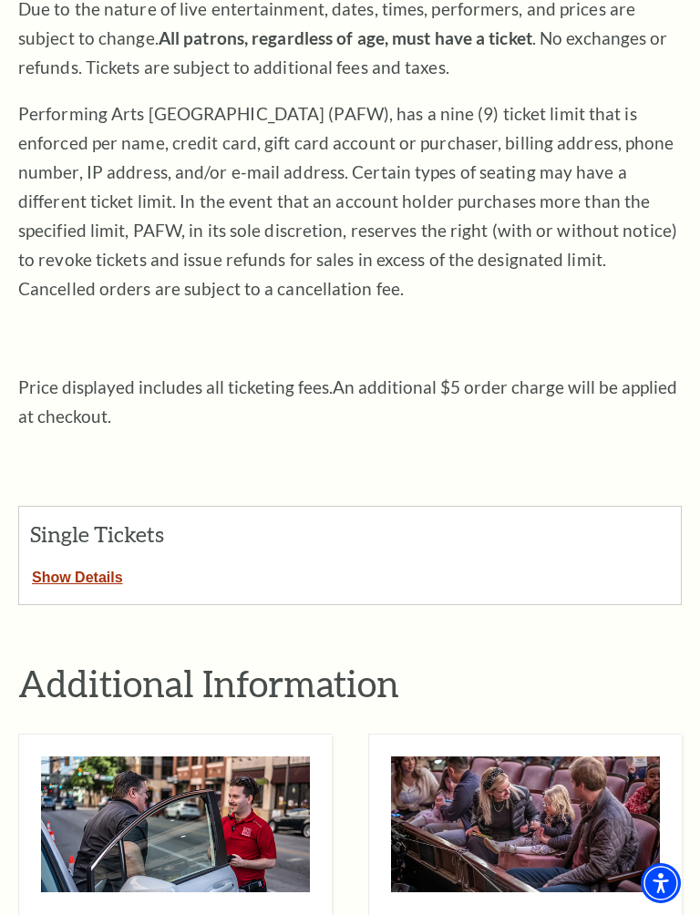
click at [66, 562] on button "Show Details" at bounding box center [77, 574] width 117 height 24
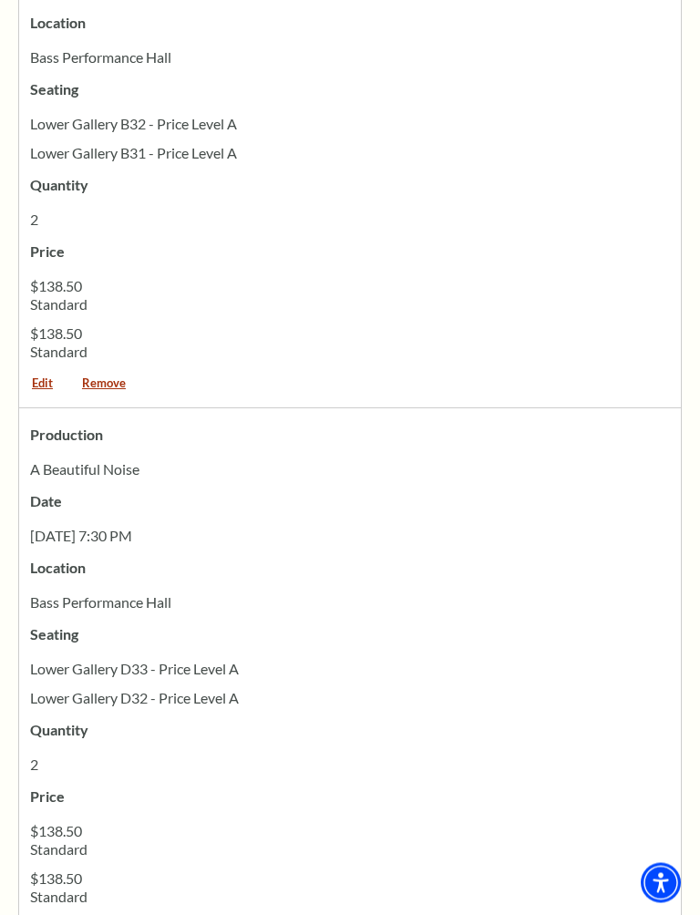
scroll to position [1055, 0]
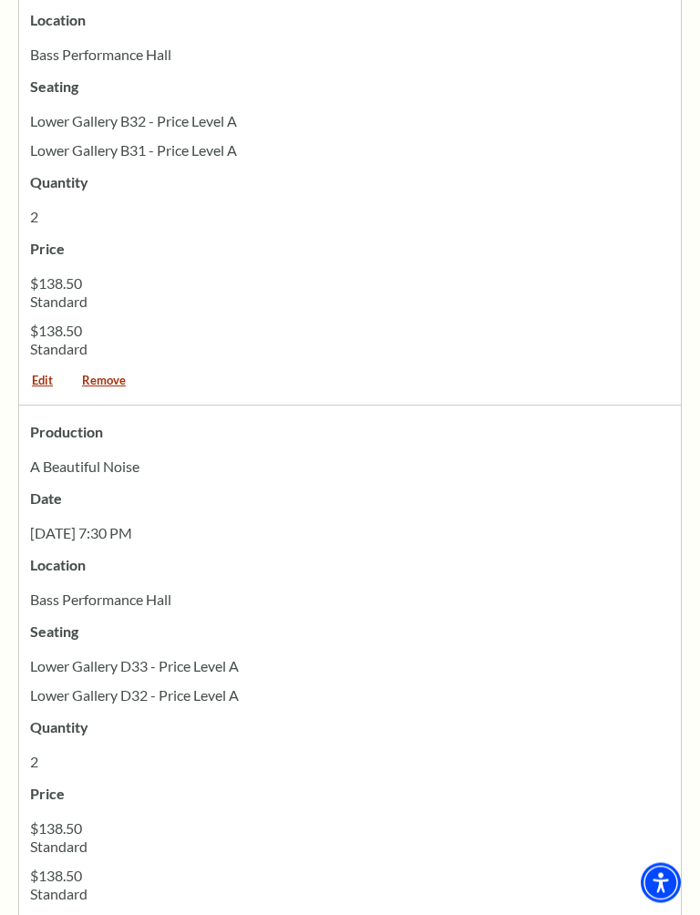
click at [104, 375] on link "Remove" at bounding box center [103, 387] width 69 height 25
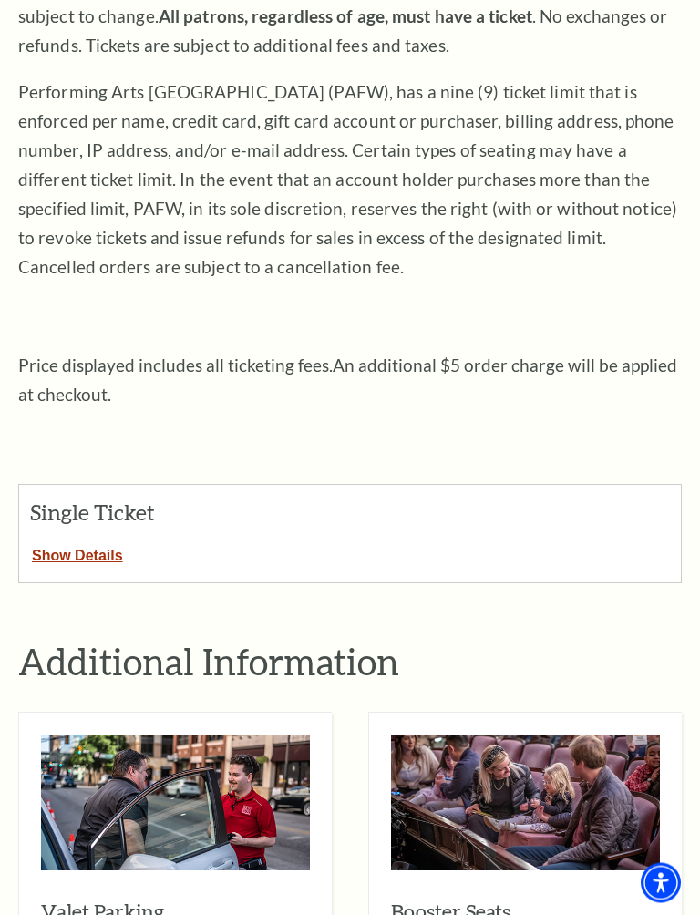
click at [72, 541] on button "Show Details" at bounding box center [77, 553] width 117 height 24
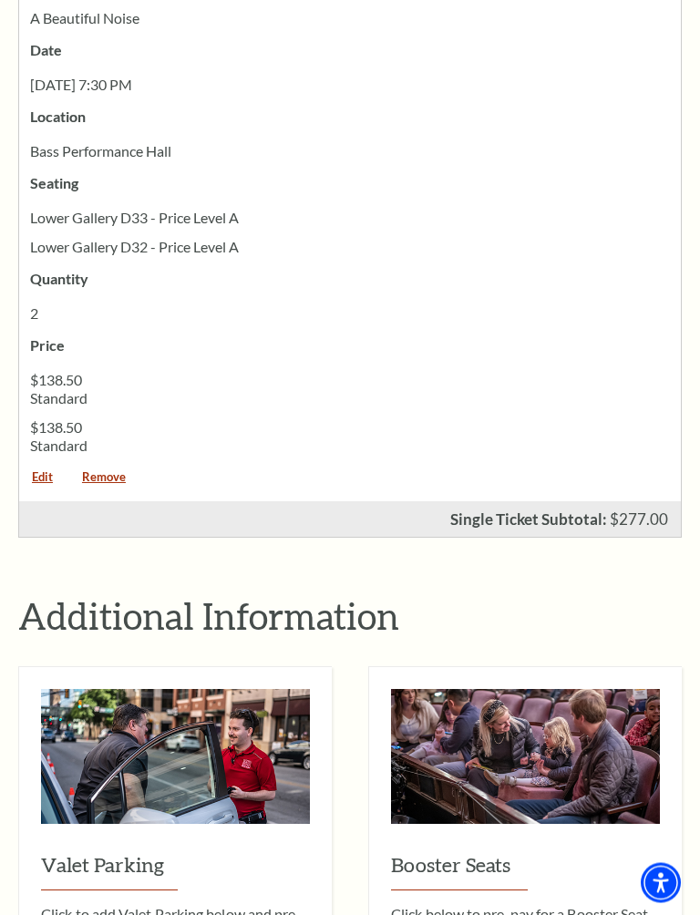
scroll to position [960, 0]
click at [99, 472] on link "Remove" at bounding box center [103, 483] width 69 height 25
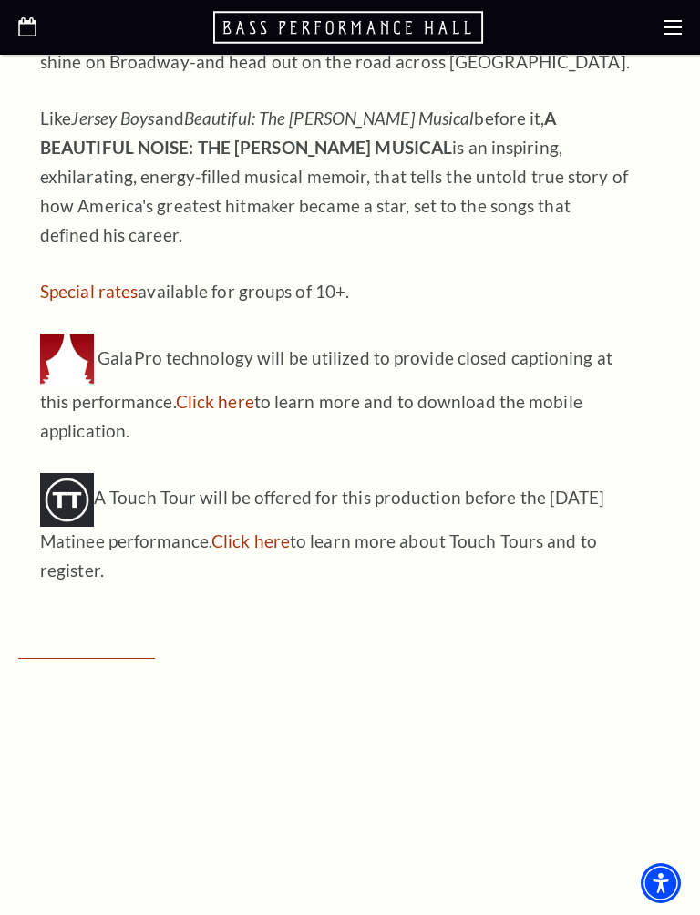
scroll to position [1935, 0]
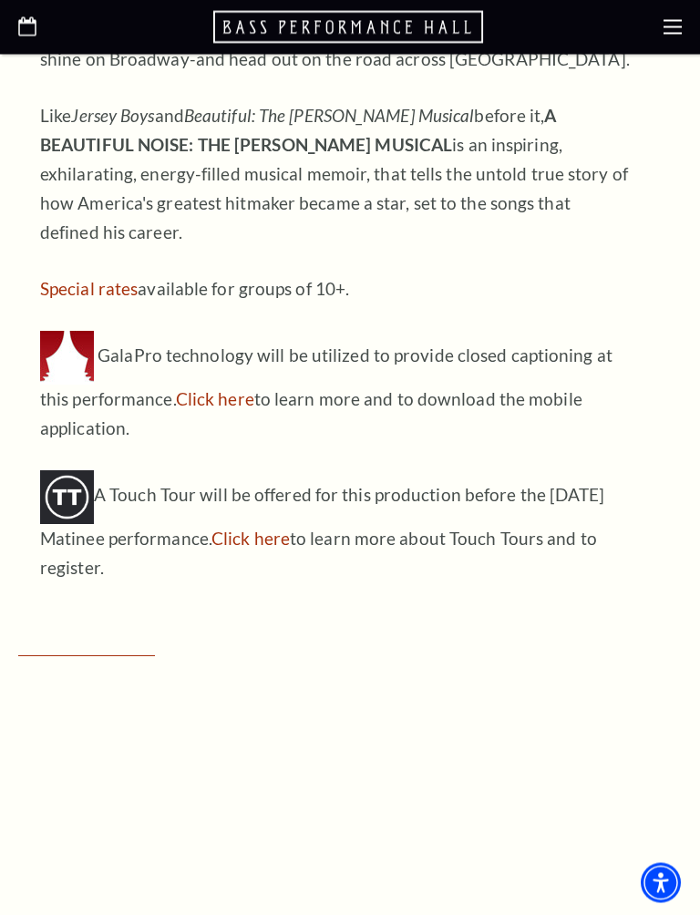
click at [239, 529] on link "Click here" at bounding box center [250, 539] width 78 height 21
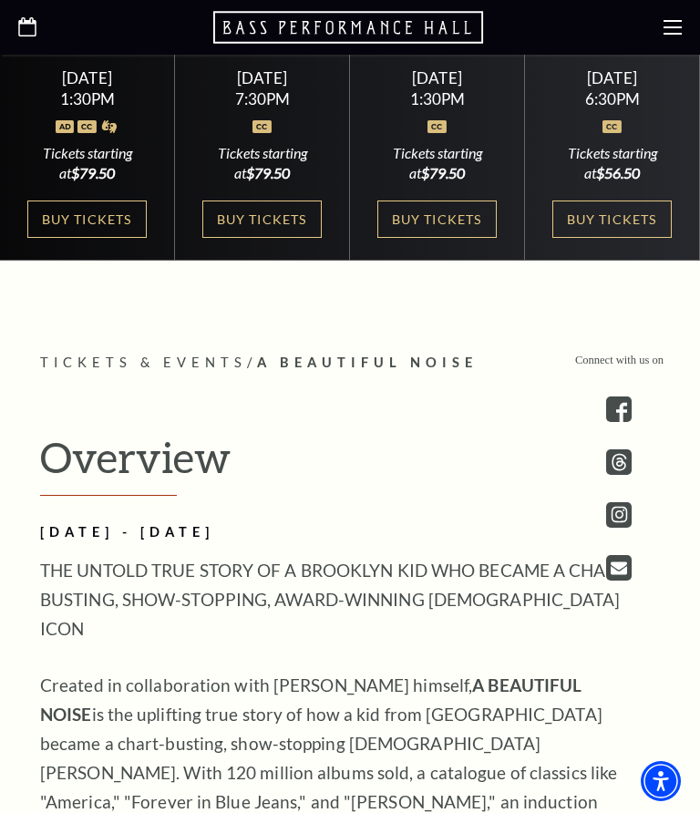
scroll to position [994, 0]
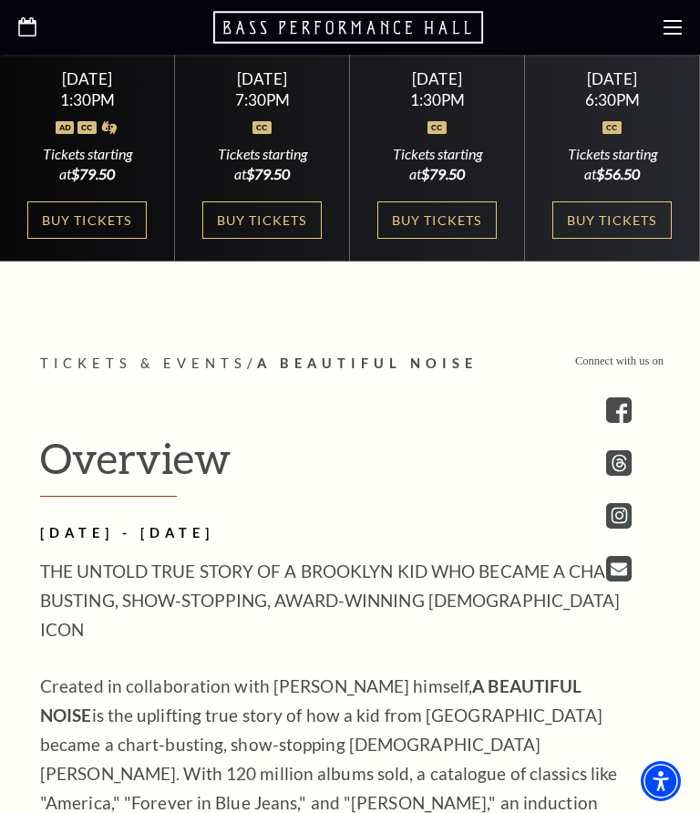
click at [238, 239] on link "Buy Tickets" at bounding box center [261, 219] width 118 height 37
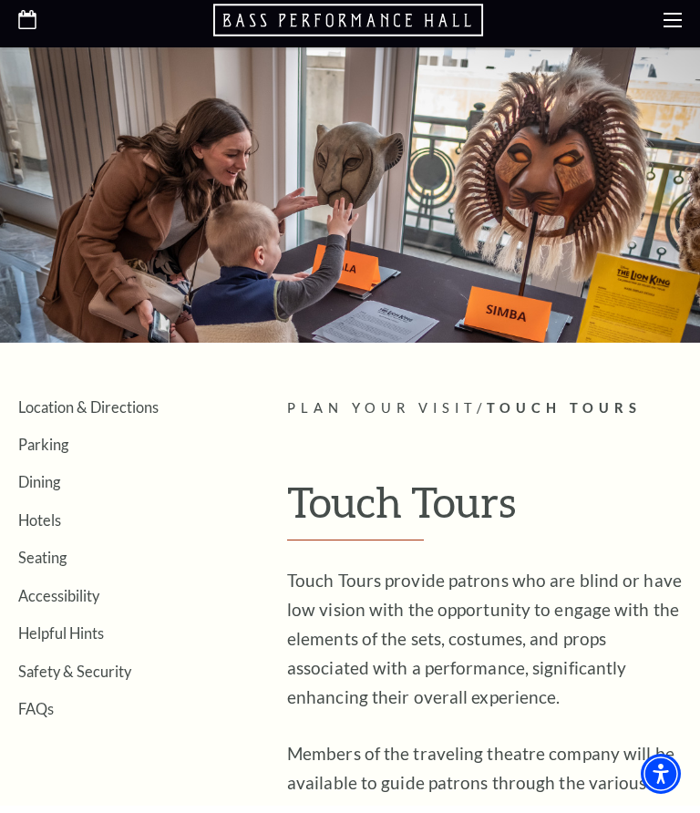
scroll to position [7, 0]
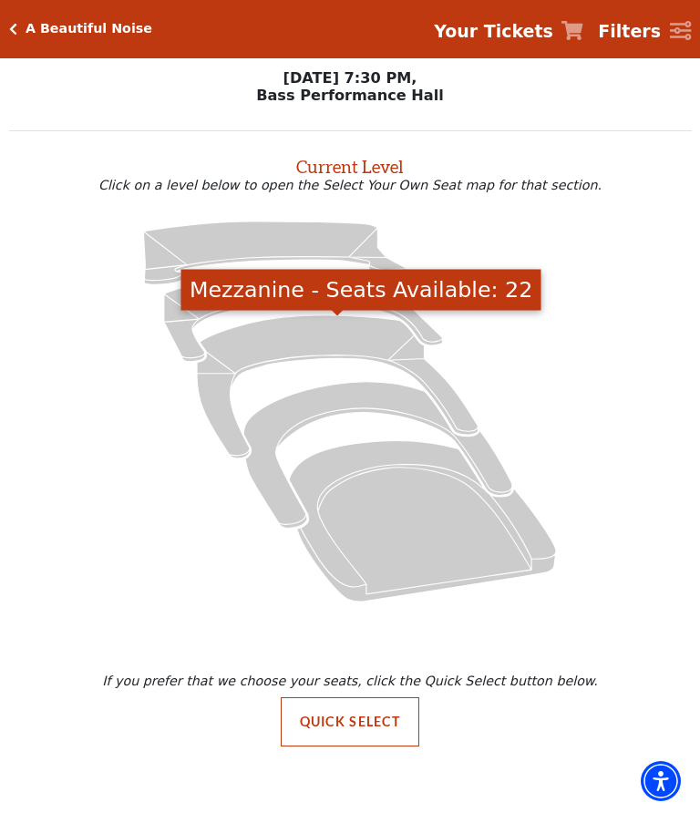
click at [224, 393] on icon "Mezzanine - Seats Available: 22" at bounding box center [337, 386] width 281 height 143
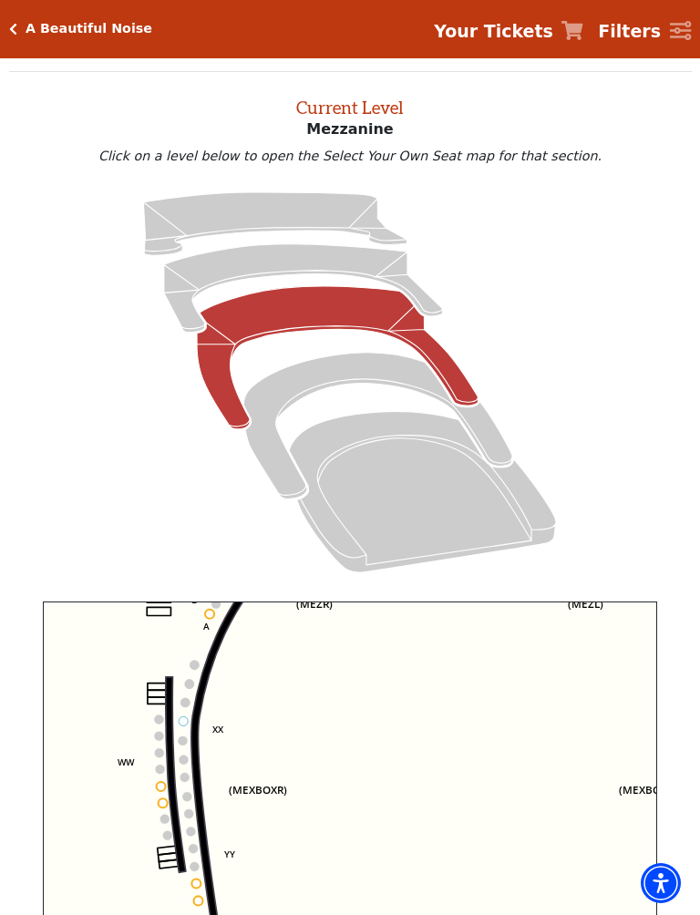
scroll to position [58, 0]
click at [19, 26] on div "A Beautiful Noise" at bounding box center [84, 28] width 135 height 15
click at [14, 23] on icon "Click here to go back to filters" at bounding box center [13, 29] width 8 height 13
